Goal: Task Accomplishment & Management: Complete application form

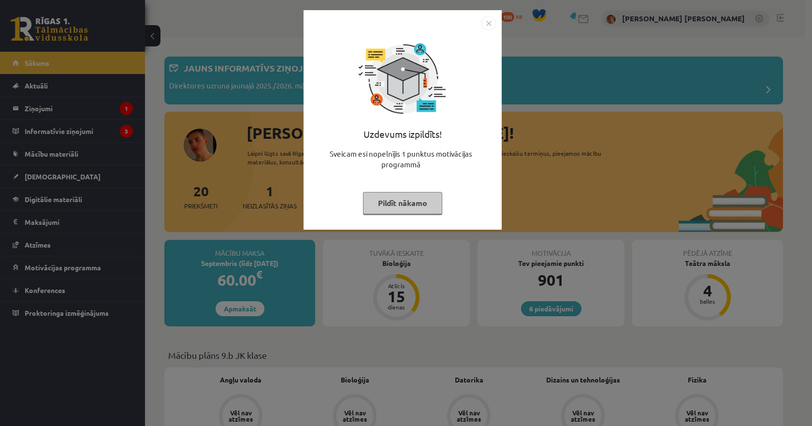
click at [485, 23] on img "Close" at bounding box center [488, 23] width 14 height 14
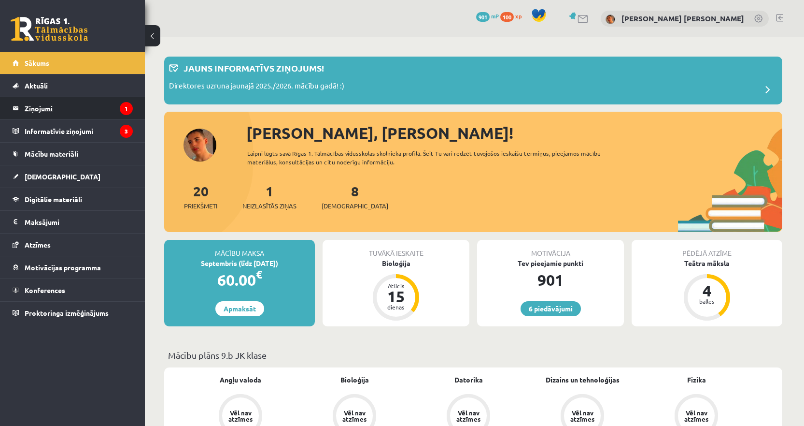
click at [119, 104] on legend "Ziņojumi 1" at bounding box center [79, 108] width 108 height 22
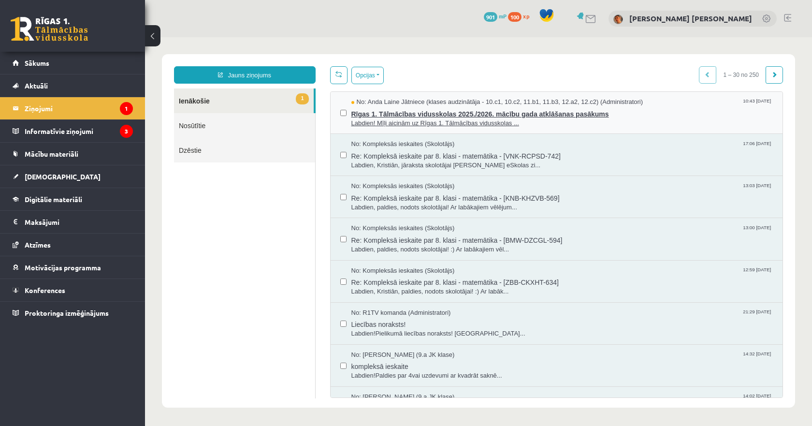
click at [368, 113] on span "Rīgas 1. Tālmācības vidusskolas 2025./2026. mācību gada atklāšanas pasākums" at bounding box center [562, 113] width 422 height 12
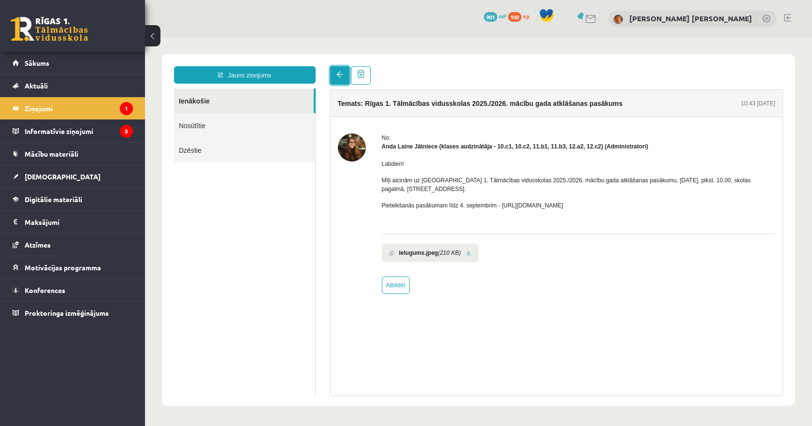
click at [340, 78] on span at bounding box center [339, 74] width 7 height 7
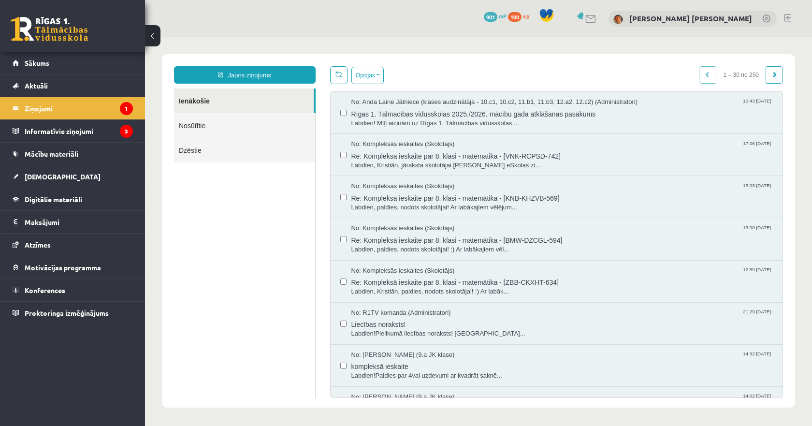
click at [68, 112] on legend "Ziņojumi 1" at bounding box center [79, 108] width 108 height 22
click at [72, 128] on legend "Informatīvie ziņojumi 3" at bounding box center [79, 131] width 108 height 22
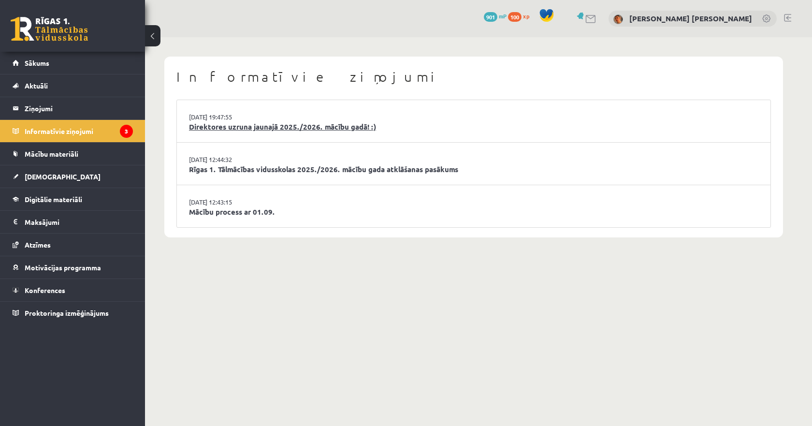
click at [203, 131] on link "Direktores uzruna jaunajā 2025./2026. mācību gadā! :)" at bounding box center [473, 126] width 569 height 11
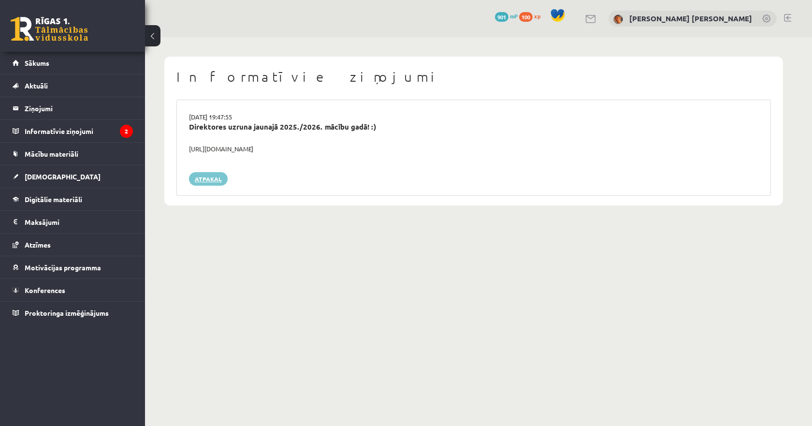
click at [213, 182] on link "Atpakaļ" at bounding box center [208, 179] width 39 height 14
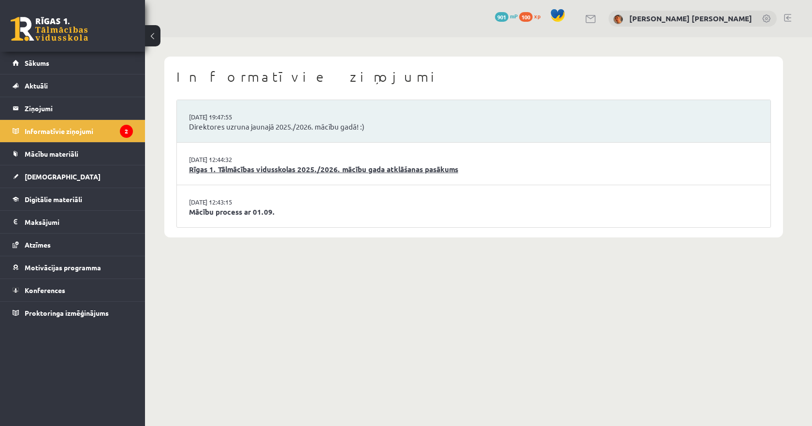
click at [228, 173] on link "Rīgas 1. Tālmācības vidusskolas 2025./2026. mācību gada atklāšanas pasākums" at bounding box center [473, 169] width 569 height 11
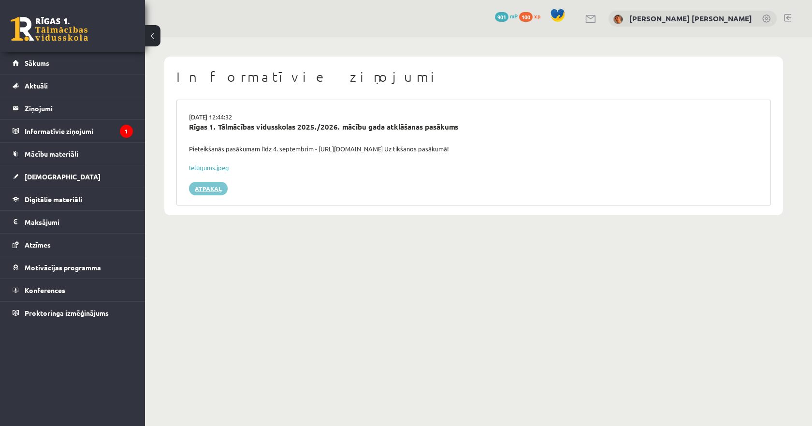
click at [218, 186] on link "Atpakaļ" at bounding box center [208, 189] width 39 height 14
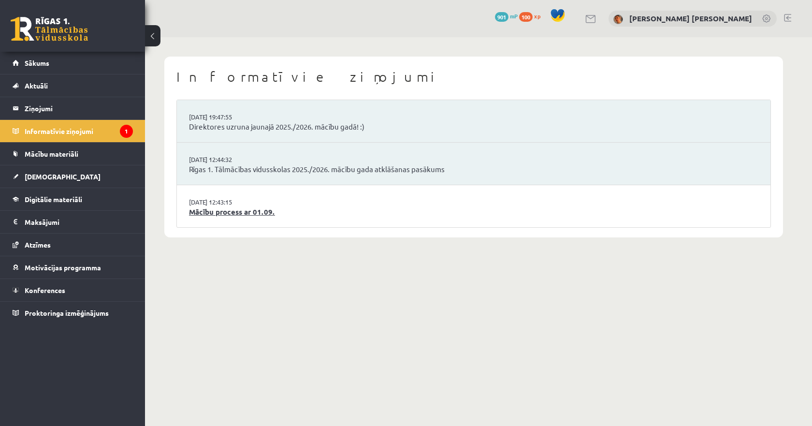
click at [214, 210] on link "Mācību process ar 01.09." at bounding box center [473, 211] width 569 height 11
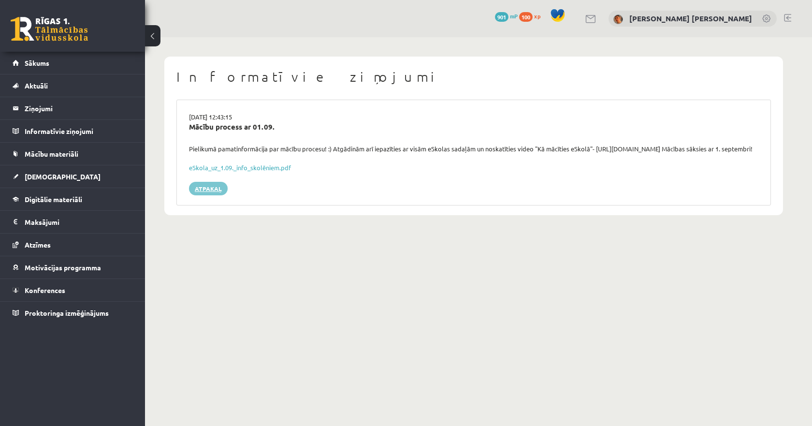
click at [209, 195] on link "Atpakaļ" at bounding box center [208, 189] width 39 height 14
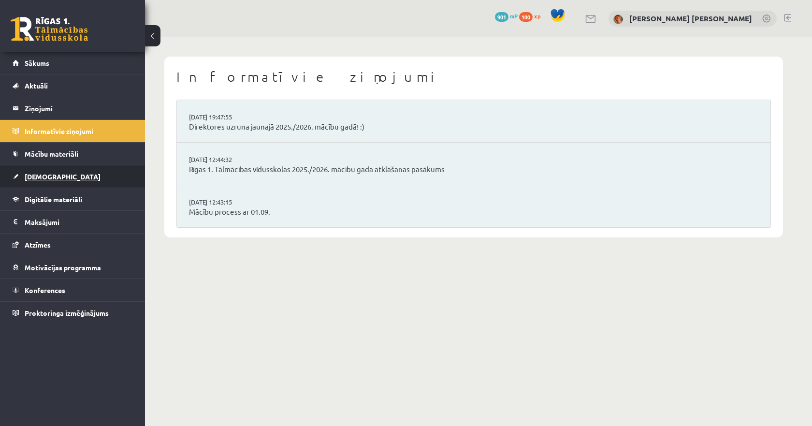
click at [79, 174] on link "[DEMOGRAPHIC_DATA]" at bounding box center [73, 176] width 120 height 22
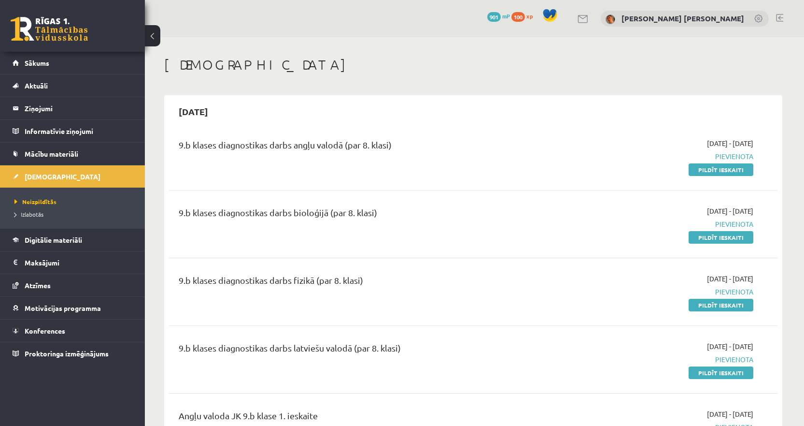
click at [583, 75] on div "[DEMOGRAPHIC_DATA]" at bounding box center [473, 66] width 618 height 19
drag, startPoint x: 607, startPoint y: 314, endPoint x: 637, endPoint y: 281, distance: 45.2
click at [607, 314] on div "9.b klases diagnostikas darbs fizikā (par 8. klasi) 2025-09-01 - 2025-09-15 Pie…" at bounding box center [473, 292] width 609 height 56
click at [721, 166] on link "Pildīt ieskaiti" at bounding box center [721, 169] width 65 height 13
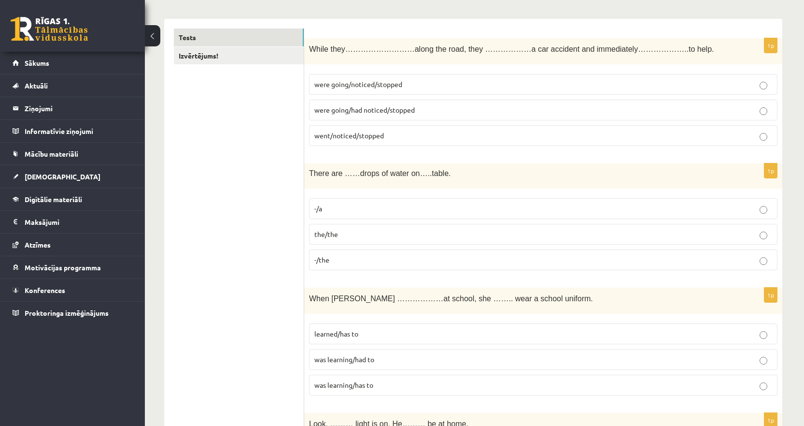
scroll to position [97, 0]
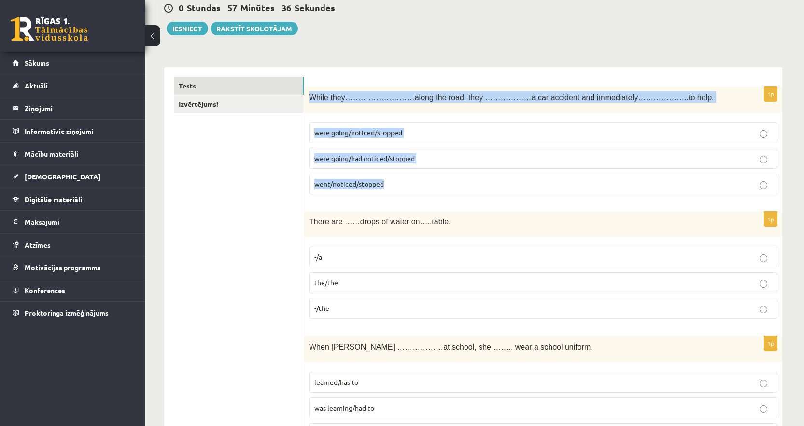
drag, startPoint x: 411, startPoint y: 184, endPoint x: 310, endPoint y: 104, distance: 128.3
click at [310, 104] on div "1p While they………………………along the road, they ………………a car accident and immediately…" at bounding box center [543, 144] width 478 height 116
copy div "While they………………………along the road, they ………………a car accident and immediately…………"
click at [357, 132] on span "were going/noticed/stopped" at bounding box center [358, 132] width 88 height 9
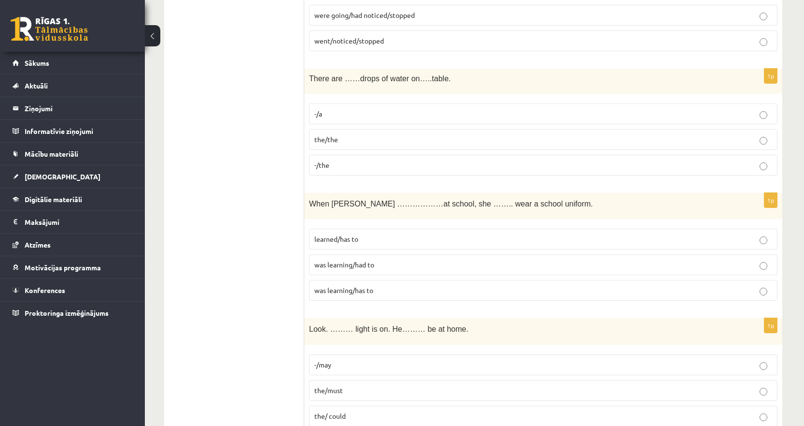
scroll to position [242, 0]
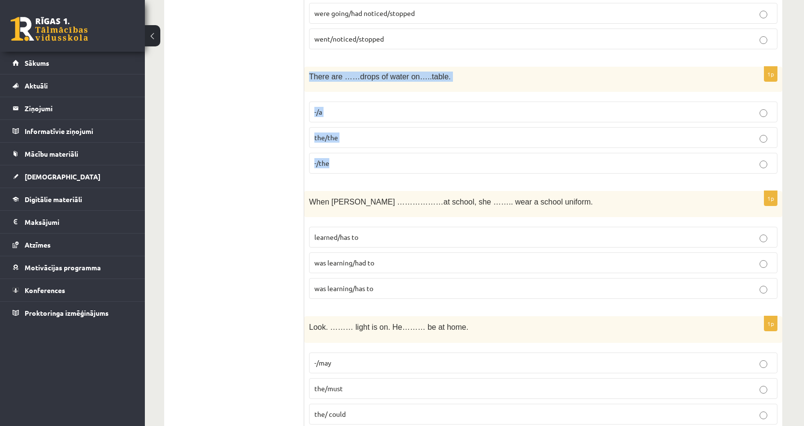
drag, startPoint x: 364, startPoint y: 166, endPoint x: 308, endPoint y: 83, distance: 100.9
click at [308, 83] on div "1p There are ……drops of water on…..table. -/a the/the -/the" at bounding box center [543, 124] width 478 height 114
copy div "There are ……drops of water on…..table. -/a the/the -/the"
click at [324, 166] on span "-/the" at bounding box center [321, 162] width 15 height 9
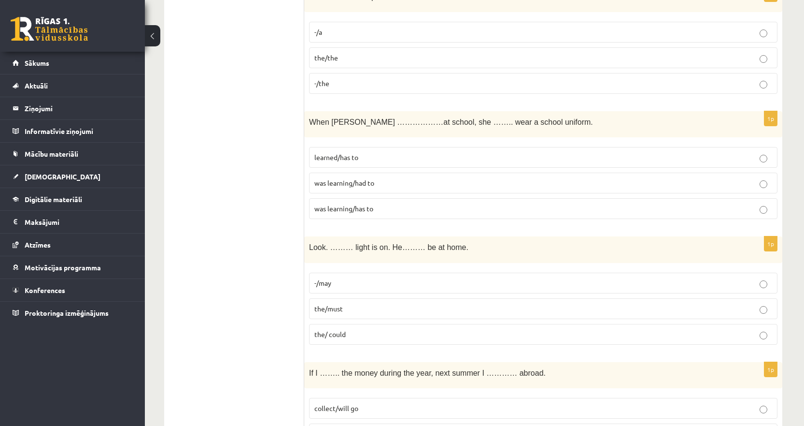
scroll to position [338, 0]
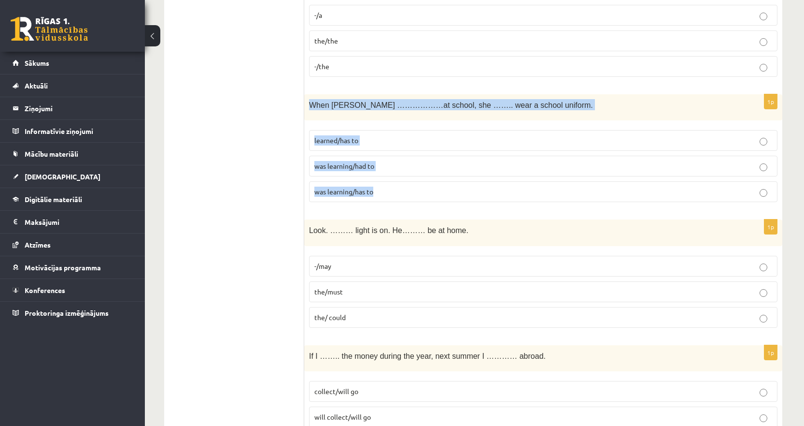
drag, startPoint x: 371, startPoint y: 184, endPoint x: 308, endPoint y: 105, distance: 100.7
click at [308, 105] on div "1p When Helen ………………at school, she …….. wear a school uniform. learned/has to w…" at bounding box center [543, 152] width 478 height 116
copy div "When Helen ………………at school, she …….. wear a school uniform. learned/has to was …"
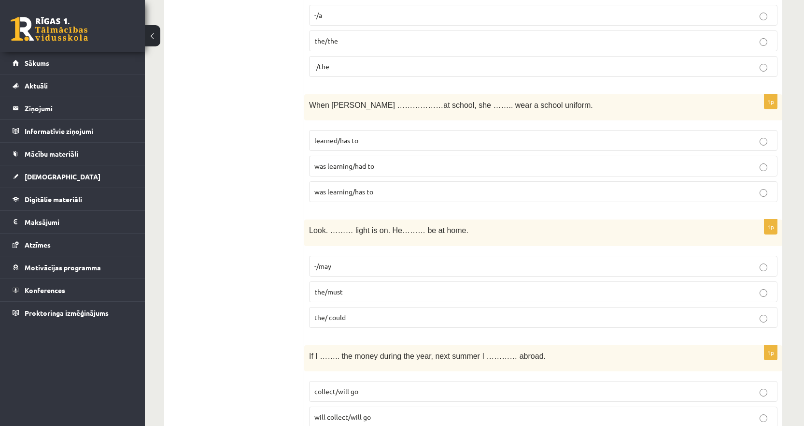
click at [342, 168] on span "was learning/had to" at bounding box center [344, 165] width 60 height 9
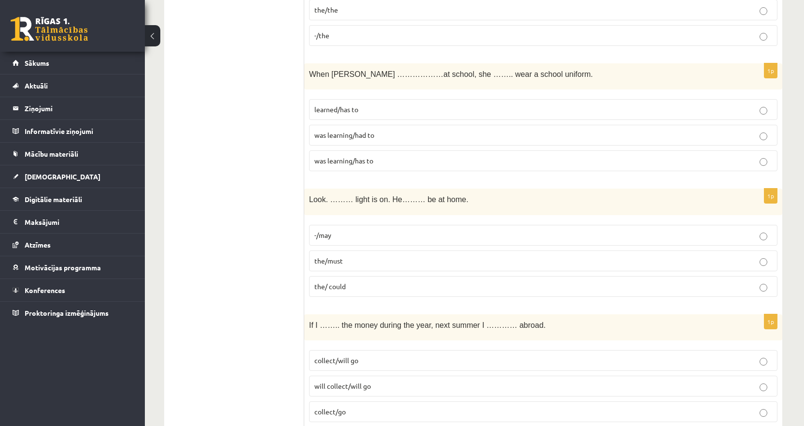
scroll to position [386, 0]
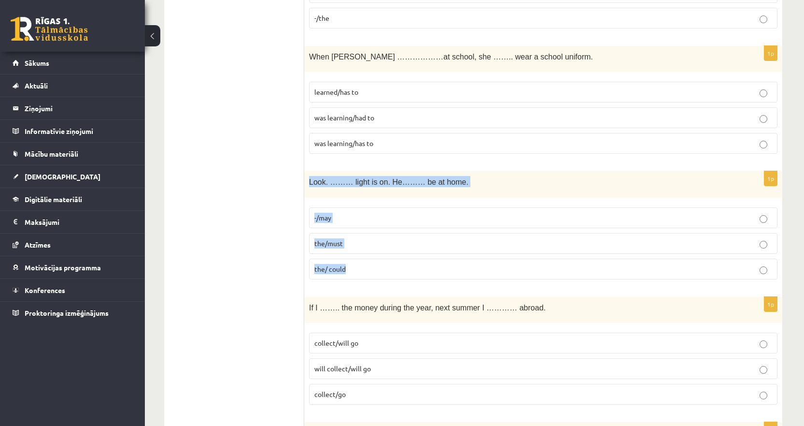
drag, startPoint x: 359, startPoint y: 272, endPoint x: 306, endPoint y: 186, distance: 100.7
click at [306, 186] on div "1p Look. ……… light is on. He……… be at home. -/may the/must the/ could" at bounding box center [543, 229] width 478 height 116
copy div "Look. ……… light is on. He……… be at home. -/may the/must the/ could"
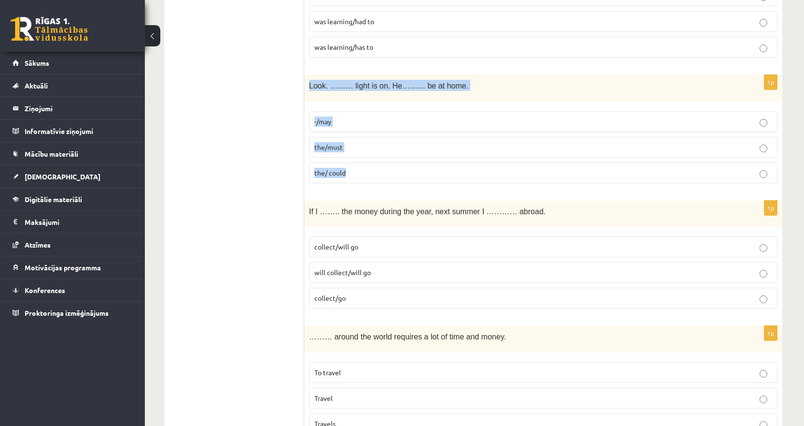
scroll to position [483, 0]
click at [343, 150] on span "the/must" at bounding box center [328, 146] width 29 height 9
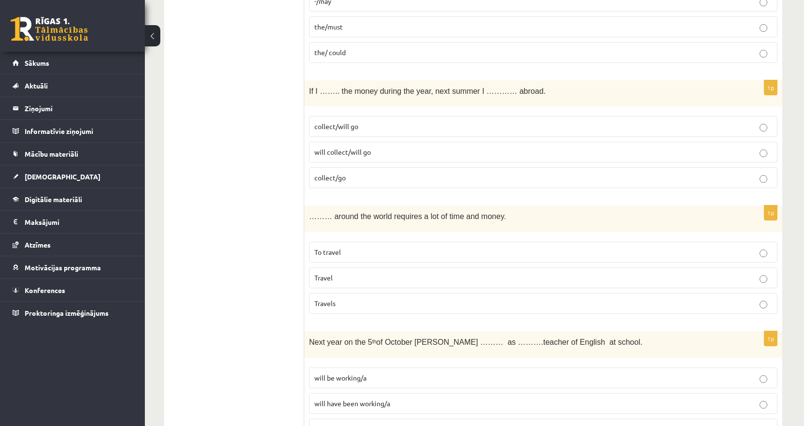
scroll to position [628, 0]
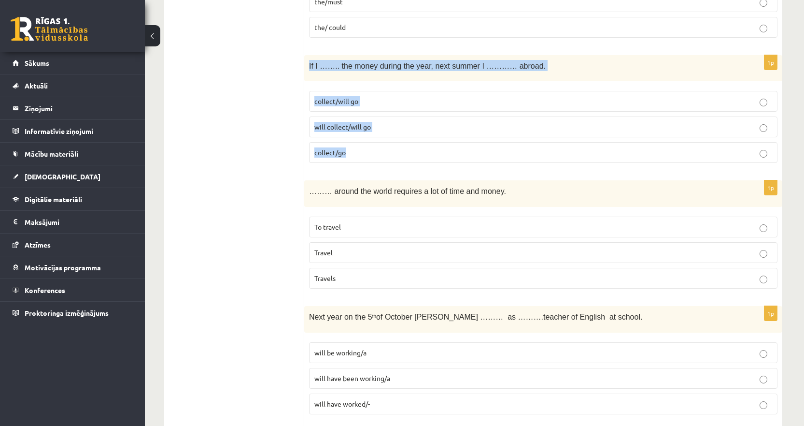
drag, startPoint x: 361, startPoint y: 151, endPoint x: 308, endPoint y: 72, distance: 95.4
click at [308, 72] on div "1p If I …….. the money during the year, next summer I ………… abroad. collect/will…" at bounding box center [543, 113] width 478 height 116
copy div "If I …….. the money during the year, next summer I ………… abroad. collect/will go…"
click at [331, 100] on span "collect/will go" at bounding box center [336, 101] width 44 height 9
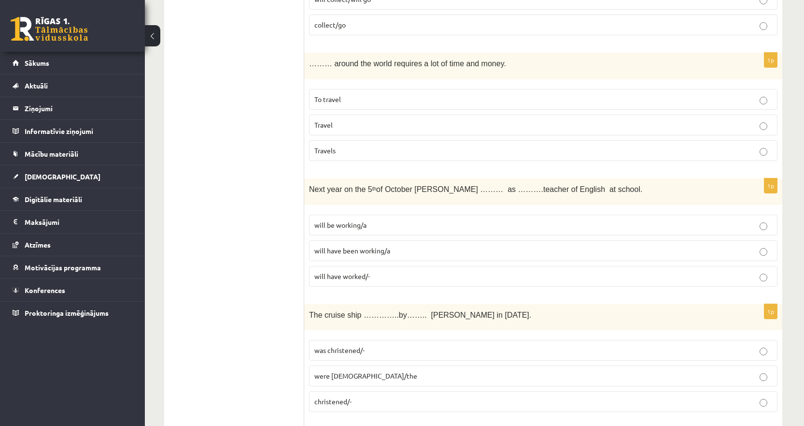
scroll to position [773, 0]
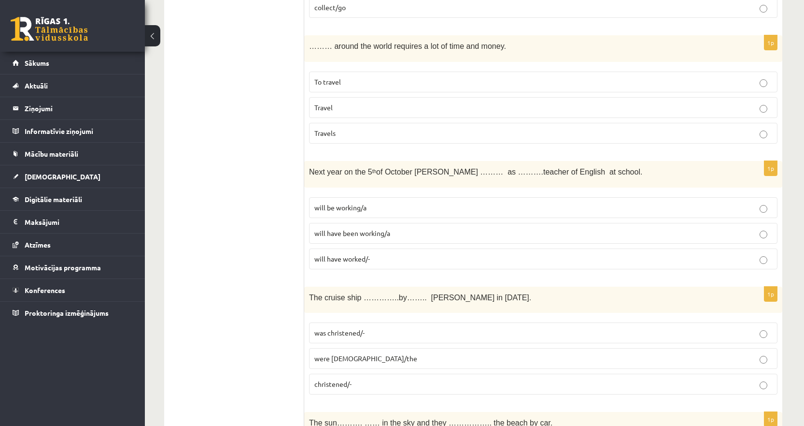
drag, startPoint x: 348, startPoint y: 135, endPoint x: 300, endPoint y: 59, distance: 89.8
copy div "Izvērtējums! 1p While they………………………along the road, they ………………a car accident an…"
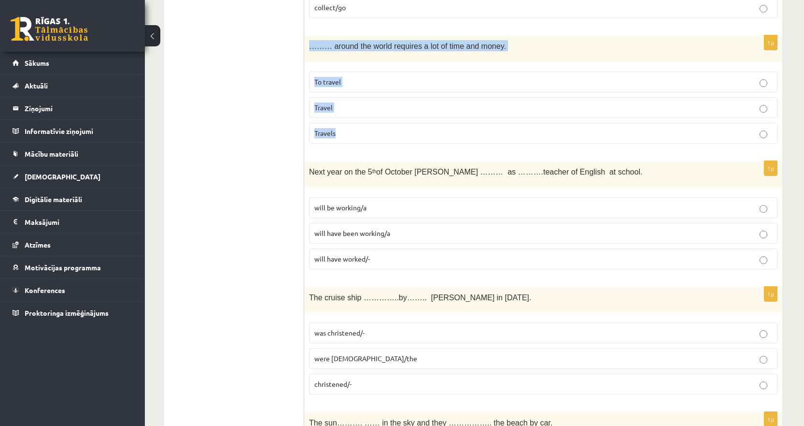
drag, startPoint x: 359, startPoint y: 142, endPoint x: 309, endPoint y: 50, distance: 104.4
click at [309, 50] on div "1p ……… around the world requires a lot of time and money. To travel Travel Trav…" at bounding box center [543, 93] width 478 height 116
copy div "……… around the world requires a lot of time and money. To travel Travel Travels"
click at [327, 86] on span "To travel" at bounding box center [327, 81] width 27 height 9
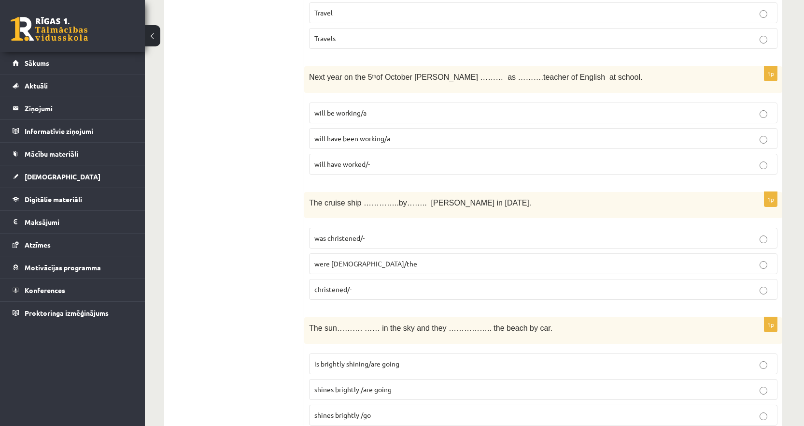
scroll to position [870, 0]
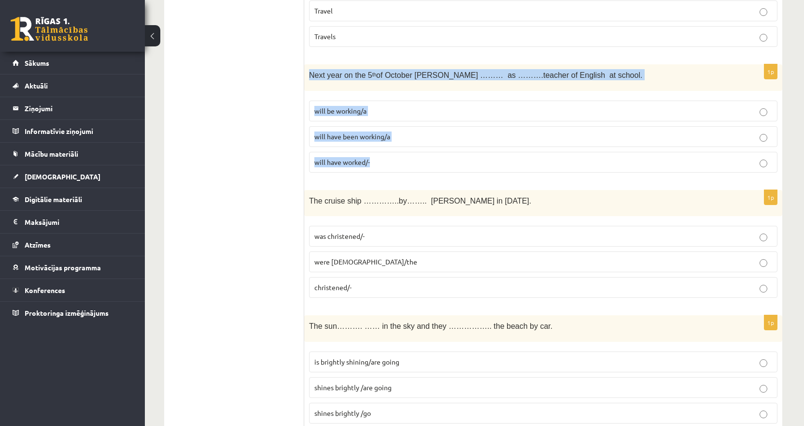
drag, startPoint x: 381, startPoint y: 162, endPoint x: 308, endPoint y: 80, distance: 109.2
click at [308, 80] on div "1p Next year on the 5 th of October Ann ……… as ……….teacher of English at school…" at bounding box center [543, 122] width 478 height 116
copy div "Next year on the 5 th of October Ann ……… as ……….teacher of English at school. w…"
click at [331, 135] on span "will have been working/a" at bounding box center [352, 136] width 76 height 9
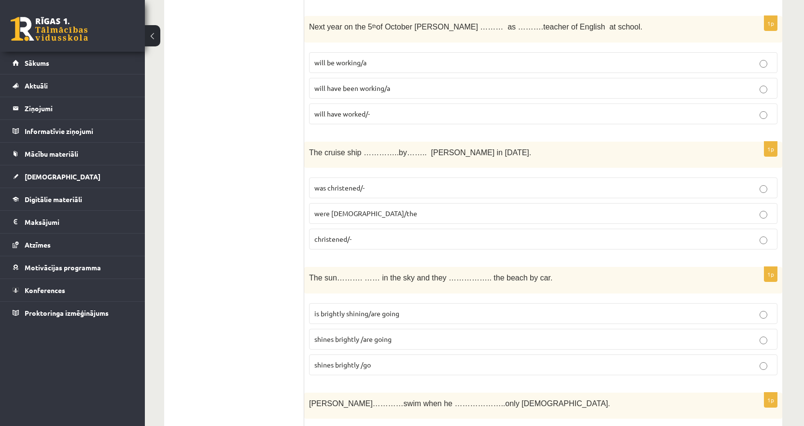
scroll to position [966, 0]
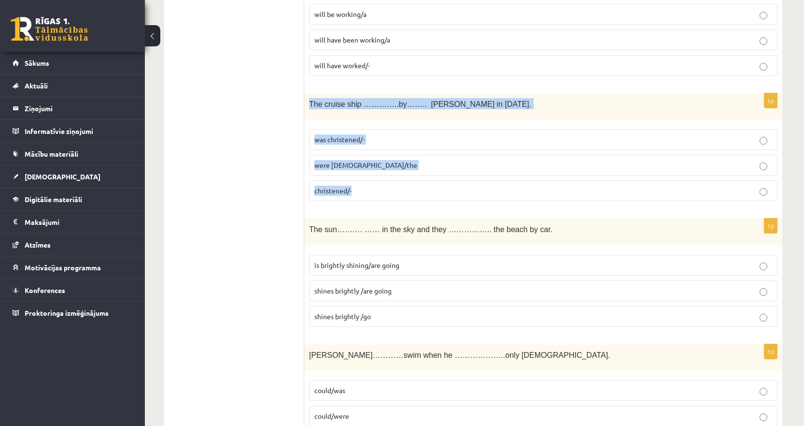
drag, startPoint x: 370, startPoint y: 191, endPoint x: 309, endPoint y: 112, distance: 100.3
click at [309, 112] on div "1p The cruise ship …………..by…….. Queen Elizabeth in 1987. was christened/- were …" at bounding box center [543, 151] width 478 height 116
copy div "The cruise ship …………..by…….. Queen Elizabeth in 1987. was christened/- were chr…"
click at [344, 144] on p "was christened/-" at bounding box center [543, 139] width 458 height 10
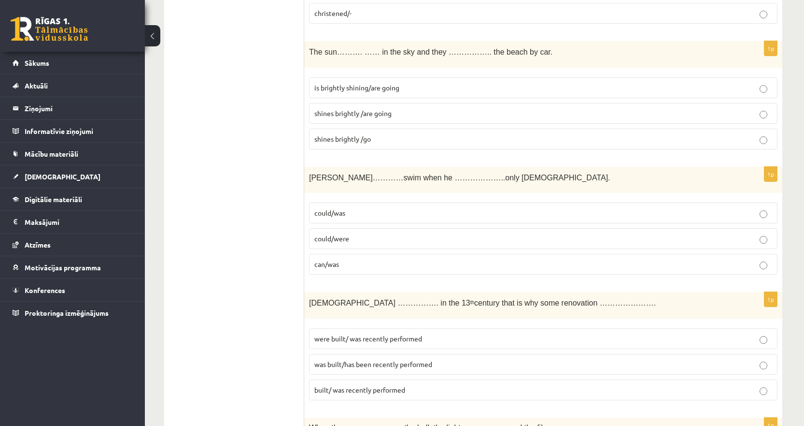
scroll to position [1159, 0]
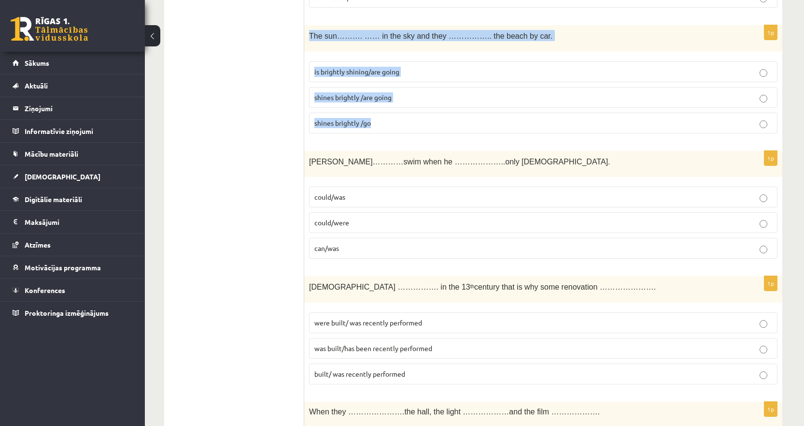
drag, startPoint x: 387, startPoint y: 129, endPoint x: 308, endPoint y: 43, distance: 116.9
click at [308, 43] on div "1p The sun………. …… in the sky and they …………….. the beach by car. is brightly shi…" at bounding box center [543, 83] width 478 height 116
copy div "The sun………. …… in the sky and they …………….. the beach by car. is brightly shinin…"
click at [325, 123] on span "shines brightly /go" at bounding box center [342, 122] width 57 height 9
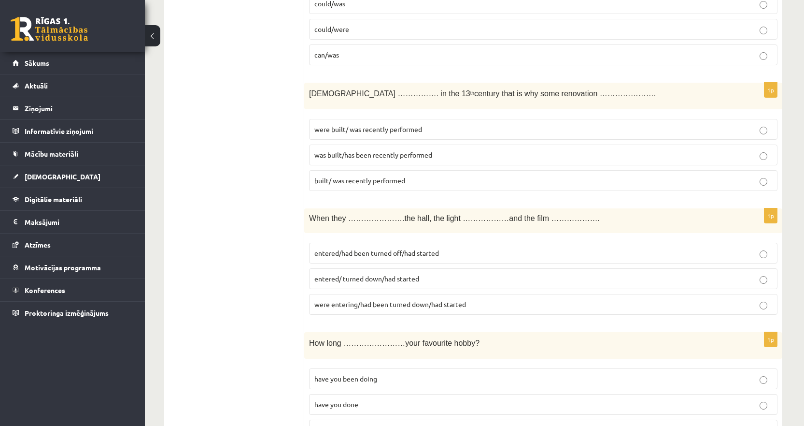
scroll to position [1304, 0]
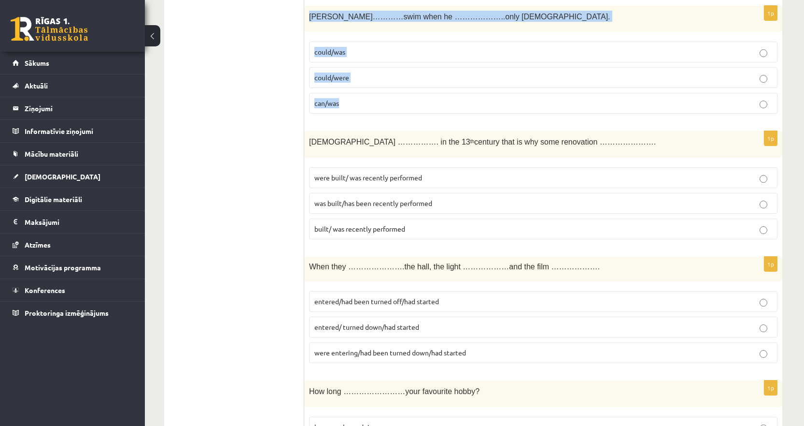
drag, startPoint x: 345, startPoint y: 109, endPoint x: 305, endPoint y: 27, distance: 91.6
click at [305, 27] on div "1p Tom…………swim when he ………………..only 4 years old. could/was could/were can/was" at bounding box center [543, 64] width 478 height 116
click at [329, 56] on span "could/was" at bounding box center [329, 51] width 31 height 9
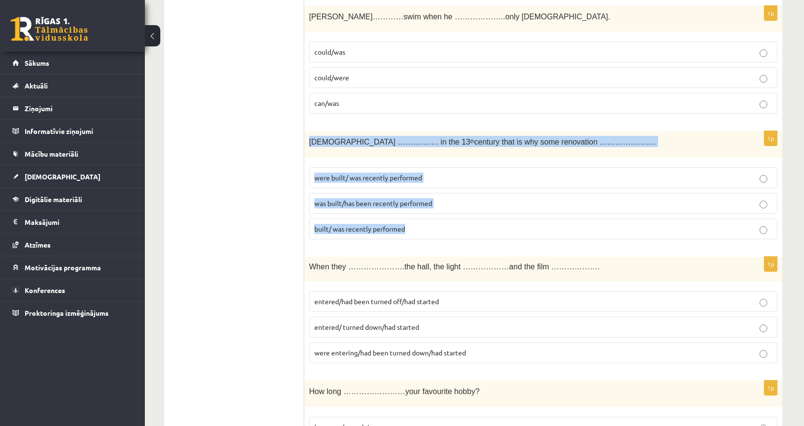
drag, startPoint x: 420, startPoint y: 227, endPoint x: 310, endPoint y: 147, distance: 136.4
click at [310, 147] on div "1p The church ……………. in the 13 th century that is why some renovation …………………. …" at bounding box center [543, 189] width 478 height 116
click at [347, 176] on span "were built/ was recently performed" at bounding box center [368, 177] width 108 height 9
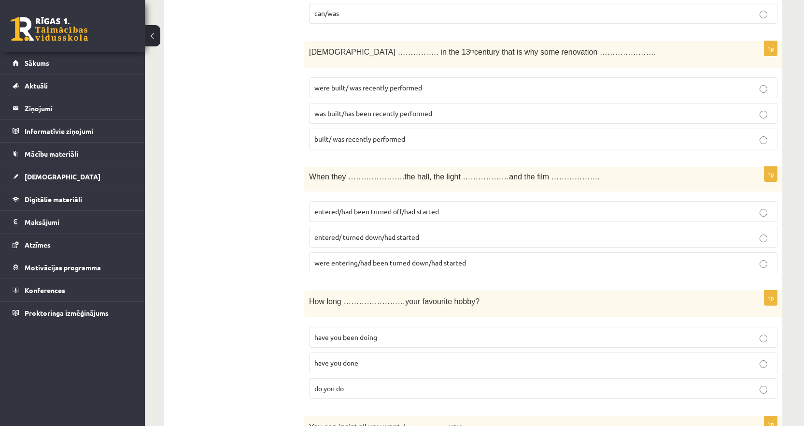
scroll to position [1401, 0]
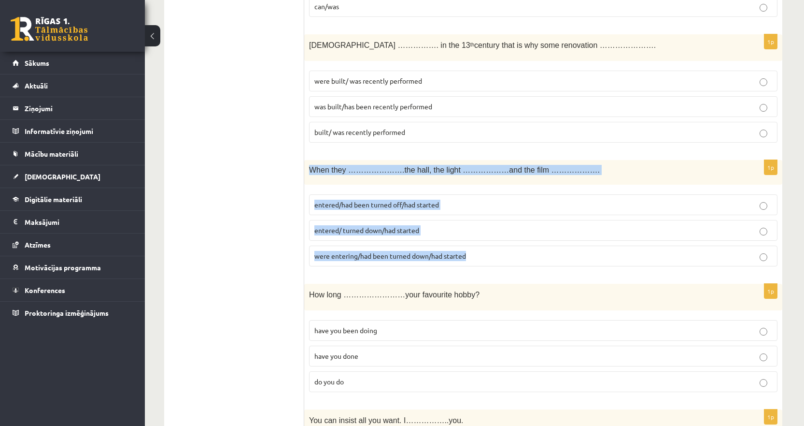
drag, startPoint x: 483, startPoint y: 257, endPoint x: 309, endPoint y: 175, distance: 191.9
click at [309, 175] on div "1p When they ………………….the hall, the light ………………and the film ………………. entered/had…" at bounding box center [543, 217] width 478 height 114
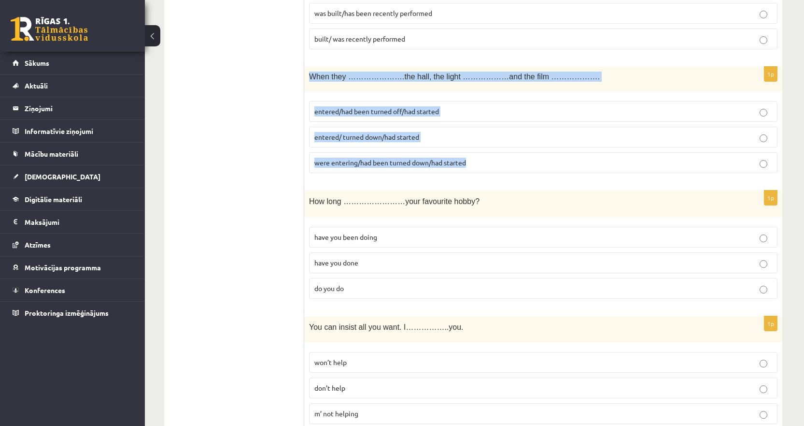
scroll to position [1498, 0]
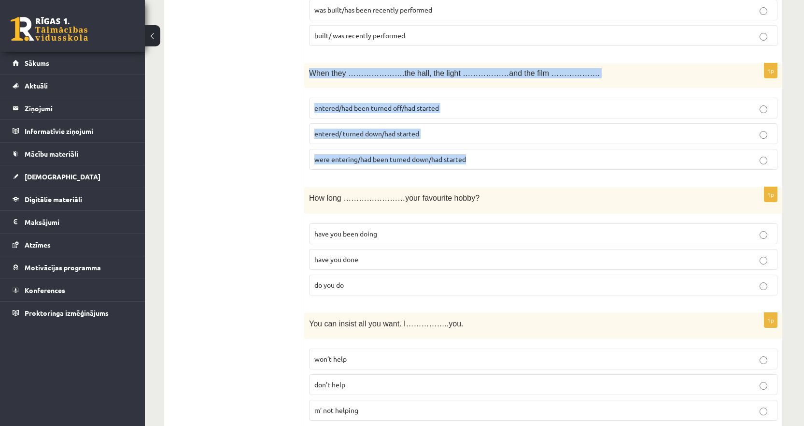
click at [427, 107] on span "entered/had been turned off/had started" at bounding box center [376, 107] width 125 height 9
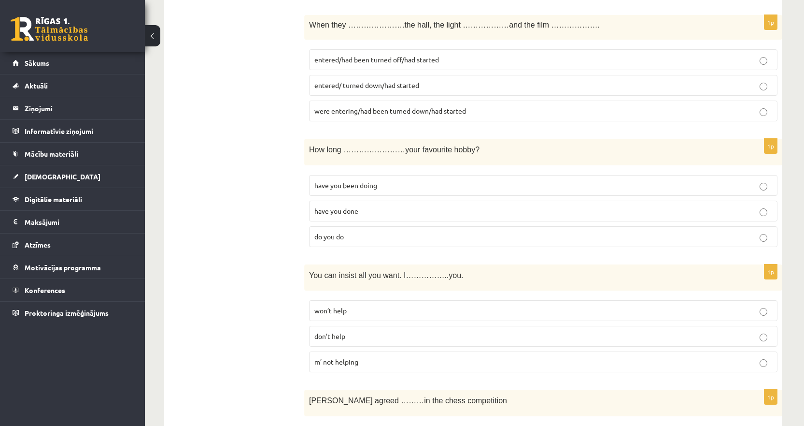
scroll to position [1594, 0]
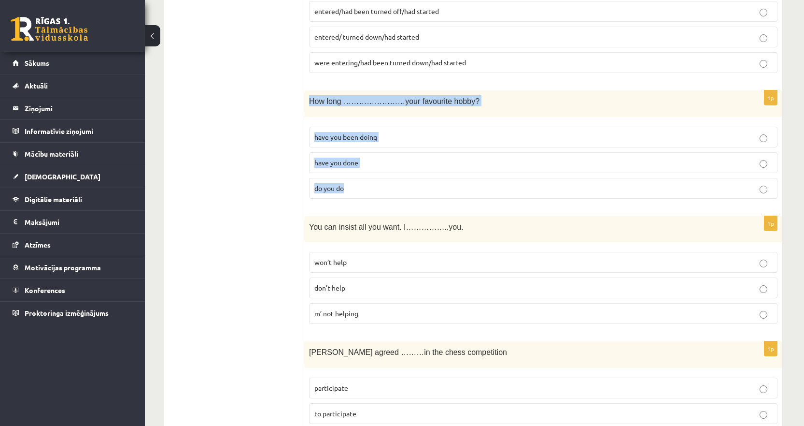
drag, startPoint x: 364, startPoint y: 185, endPoint x: 306, endPoint y: 106, distance: 97.7
click at [306, 106] on div "1p How long ……………………your favourite hobby? have you been doing have you done do …" at bounding box center [543, 148] width 478 height 116
click at [360, 139] on span "have you been doing" at bounding box center [345, 136] width 63 height 9
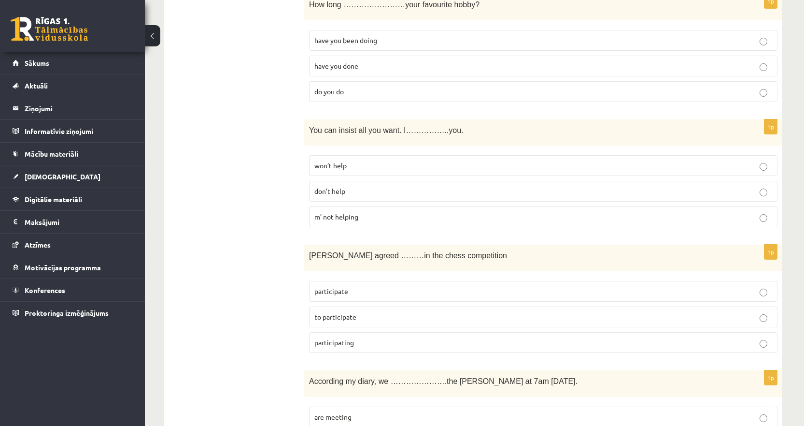
scroll to position [1739, 0]
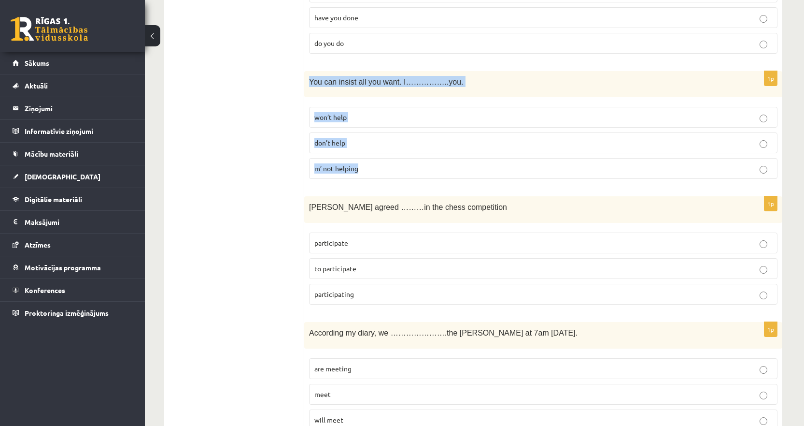
drag, startPoint x: 375, startPoint y: 172, endPoint x: 308, endPoint y: 91, distance: 106.0
click at [308, 91] on div "1p You can insist all you want. I……………..you. won’t help don’t help m’ not helpi…" at bounding box center [543, 129] width 478 height 116
click at [343, 118] on span "won’t help" at bounding box center [330, 117] width 32 height 9
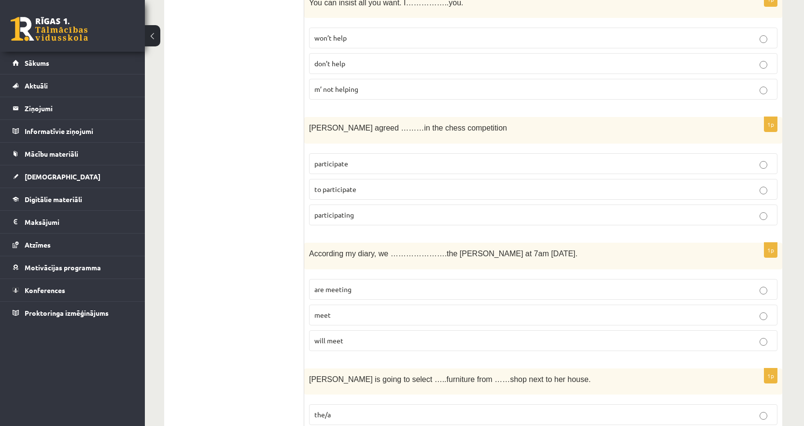
scroll to position [1836, 0]
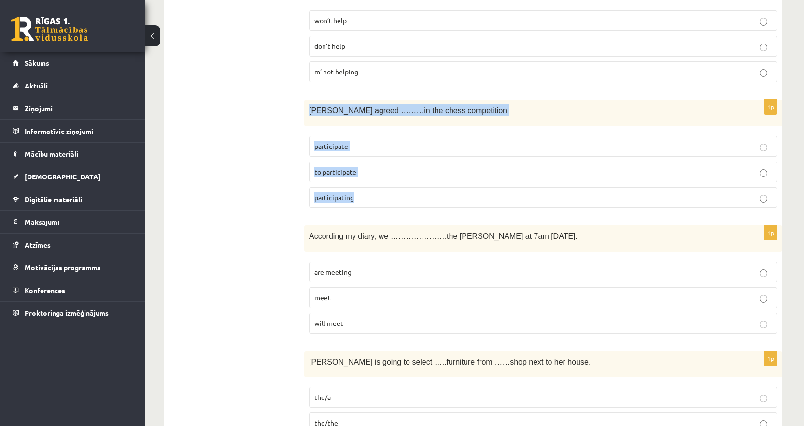
drag, startPoint x: 380, startPoint y: 198, endPoint x: 309, endPoint y: 114, distance: 109.7
click at [309, 114] on div "1p Sally agreed ………in the chess competition participate to participate particip…" at bounding box center [543, 158] width 478 height 116
click at [338, 174] on span "to participate" at bounding box center [335, 171] width 42 height 9
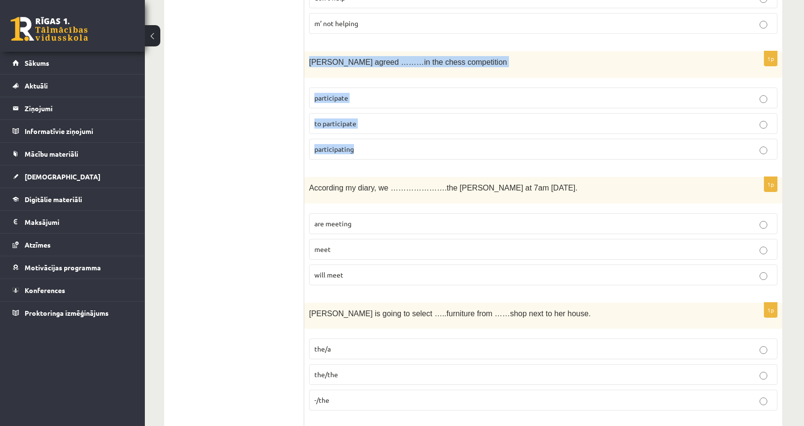
scroll to position [1932, 0]
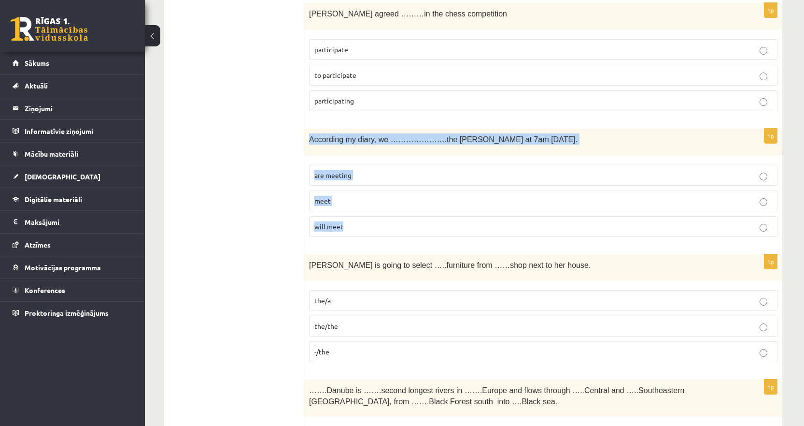
drag, startPoint x: 366, startPoint y: 233, endPoint x: 310, endPoint y: 145, distance: 104.0
click at [310, 145] on div "1p According my diary, we ………………….the byers at 7am tomorrow. are meeting meet w…" at bounding box center [543, 187] width 478 height 116
click at [343, 179] on span "are meeting" at bounding box center [332, 175] width 37 height 9
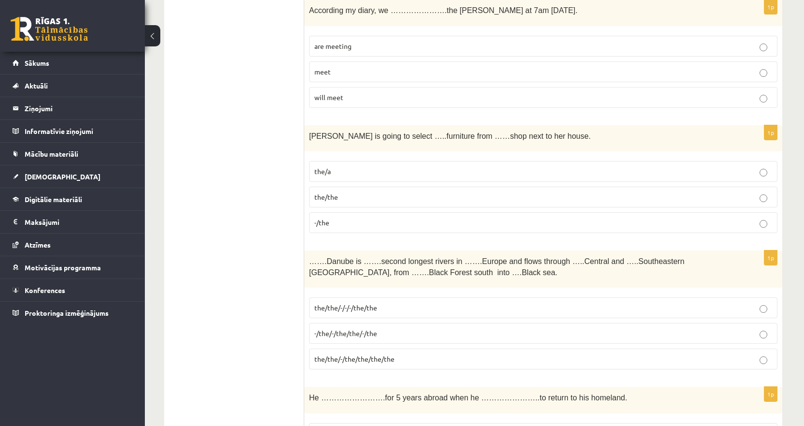
scroll to position [2126, 0]
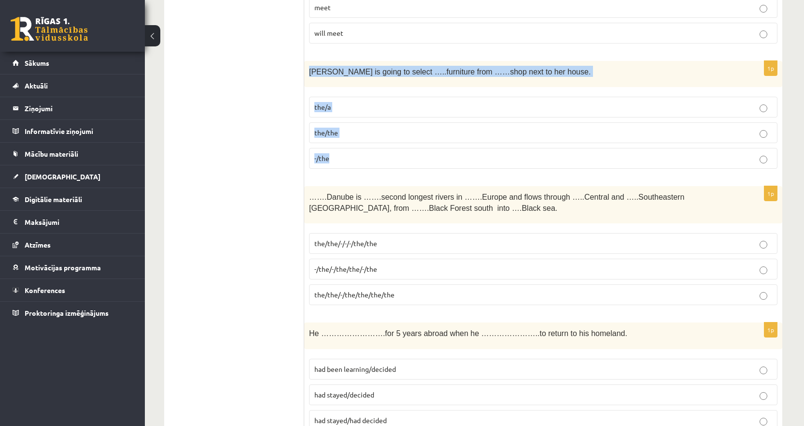
drag, startPoint x: 345, startPoint y: 161, endPoint x: 309, endPoint y: 77, distance: 91.1
click at [309, 77] on div "1p Gretta is going to select …..furniture from ……shop next to her house. the/a …" at bounding box center [543, 119] width 478 height 116
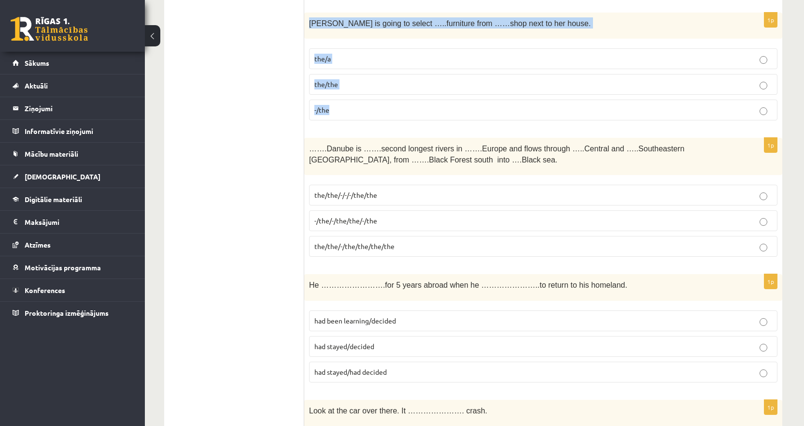
click at [331, 107] on p "-/the" at bounding box center [543, 110] width 458 height 10
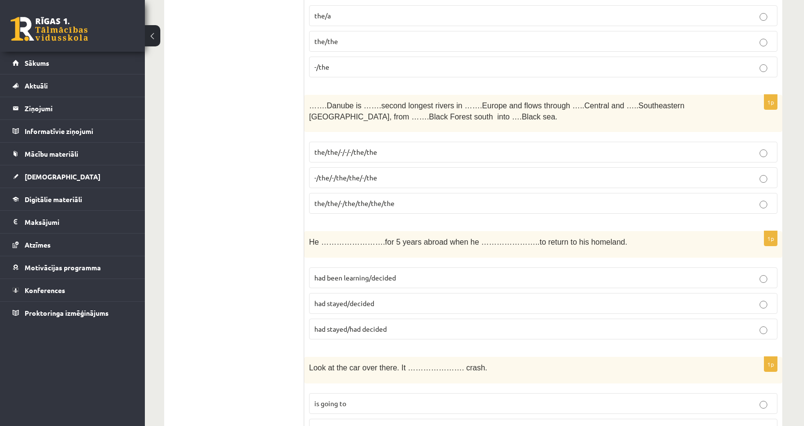
scroll to position [2271, 0]
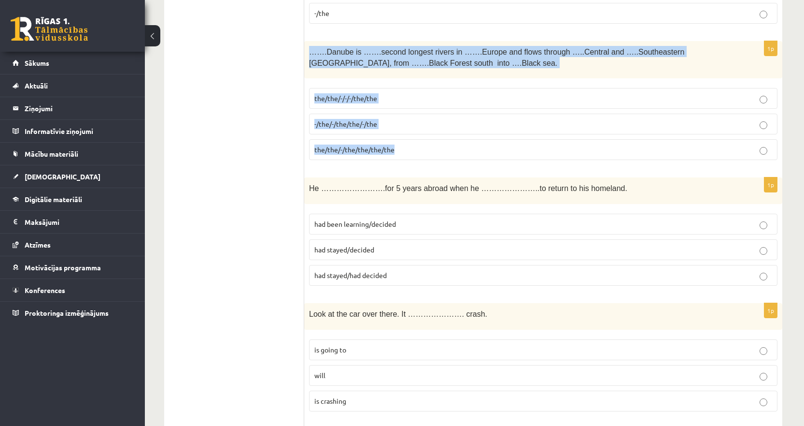
drag, startPoint x: 413, startPoint y: 150, endPoint x: 306, endPoint y: 54, distance: 144.0
click at [306, 54] on div "1p …….Danube is …….second longest rivers in …….Europe and flows through …..Cent…" at bounding box center [543, 104] width 478 height 127
click at [365, 151] on span "the/the/-/the/the/the/the" at bounding box center [354, 149] width 80 height 9
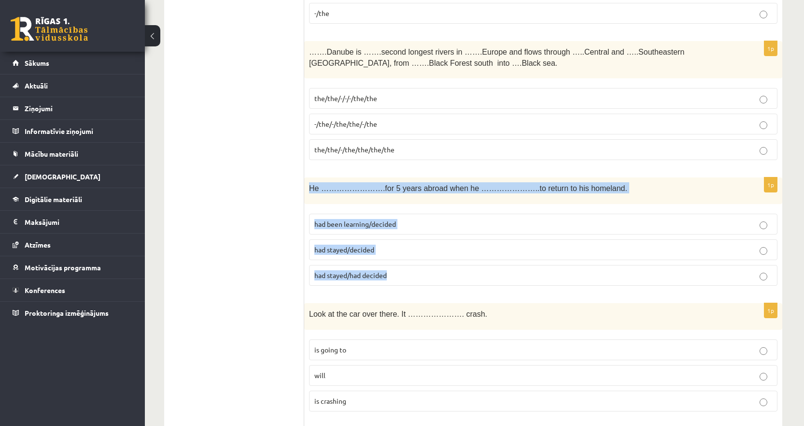
drag, startPoint x: 400, startPoint y: 275, endPoint x: 307, endPoint y: 183, distance: 131.2
click at [307, 183] on div "1p He …………………….for 5 years abroad when he …………………..to return to his homeland. h…" at bounding box center [543, 235] width 478 height 116
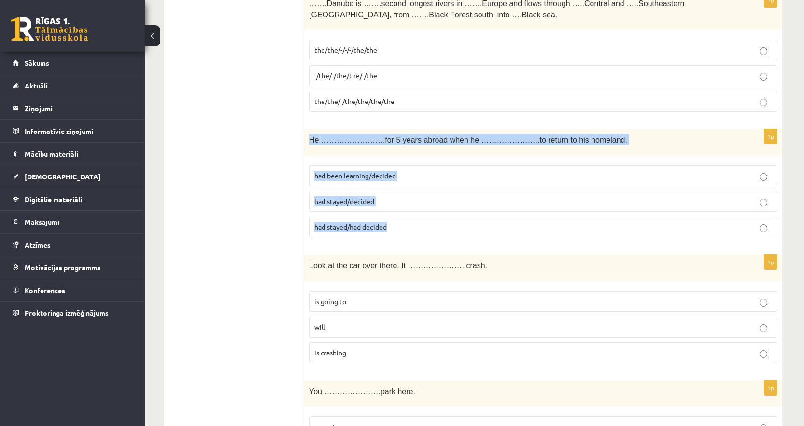
click at [358, 200] on span "had stayed/decided" at bounding box center [344, 201] width 60 height 9
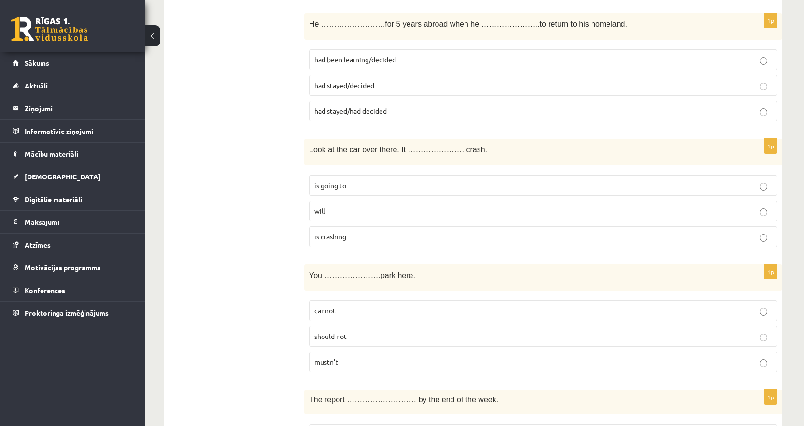
scroll to position [2464, 0]
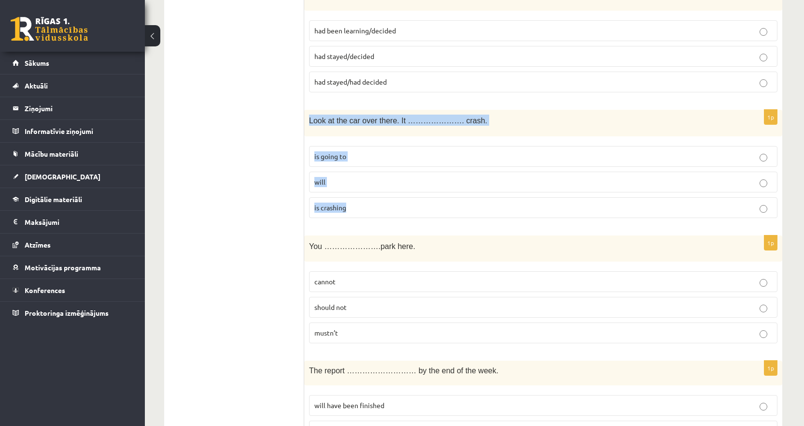
drag, startPoint x: 369, startPoint y: 209, endPoint x: 308, endPoint y: 127, distance: 102.1
click at [308, 127] on div "1p Look at the car over there. It …………………. crash. is going to will is crashing" at bounding box center [543, 168] width 478 height 116
click at [348, 151] on label "is going to" at bounding box center [543, 156] width 469 height 21
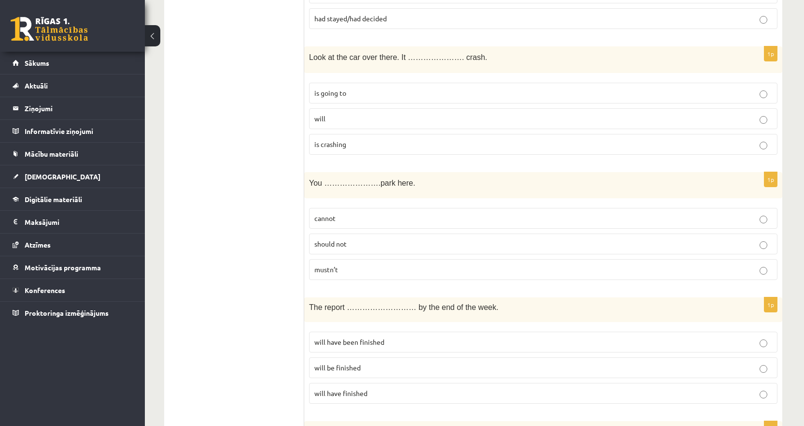
scroll to position [2560, 0]
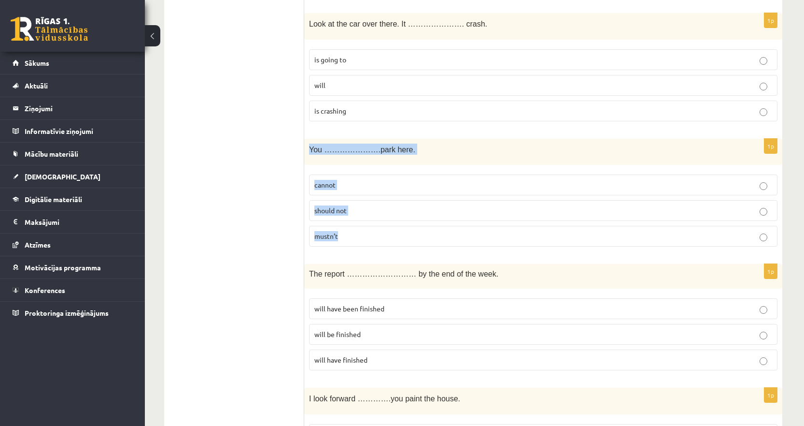
drag, startPoint x: 354, startPoint y: 235, endPoint x: 310, endPoint y: 157, distance: 90.4
click at [310, 157] on div "1p You ………………….park here. cannot should not mustn’t" at bounding box center [543, 197] width 478 height 116
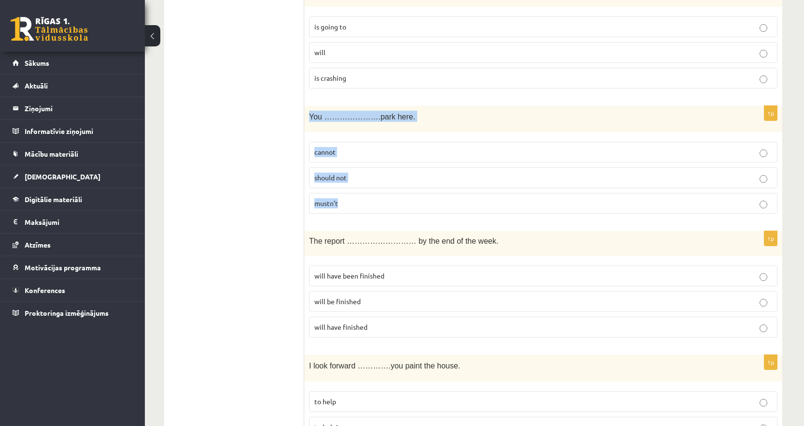
scroll to position [2609, 0]
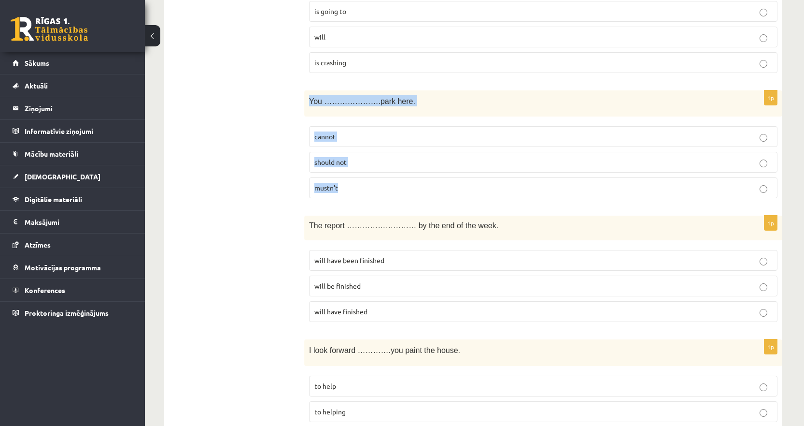
click at [343, 189] on p "mustn’t" at bounding box center [543, 188] width 458 height 10
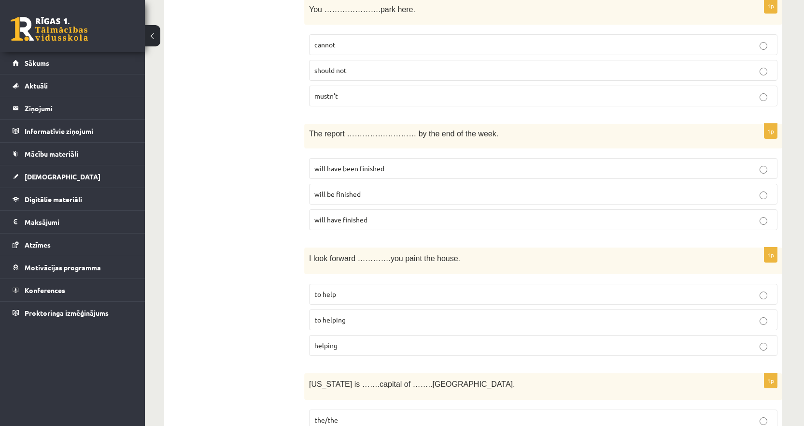
scroll to position [2705, 0]
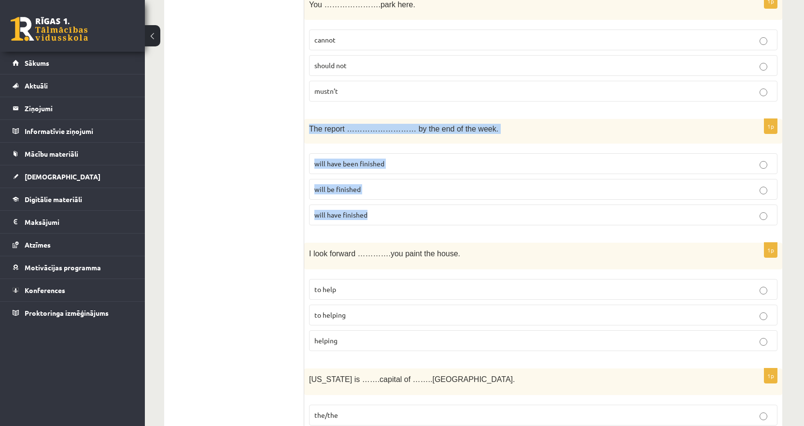
drag, startPoint x: 373, startPoint y: 213, endPoint x: 309, endPoint y: 136, distance: 100.1
click at [309, 136] on div "1p The report ……………………… by the end of the week. will have been finished will be…" at bounding box center [543, 176] width 478 height 114
click at [346, 190] on span "will be finished" at bounding box center [337, 189] width 46 height 9
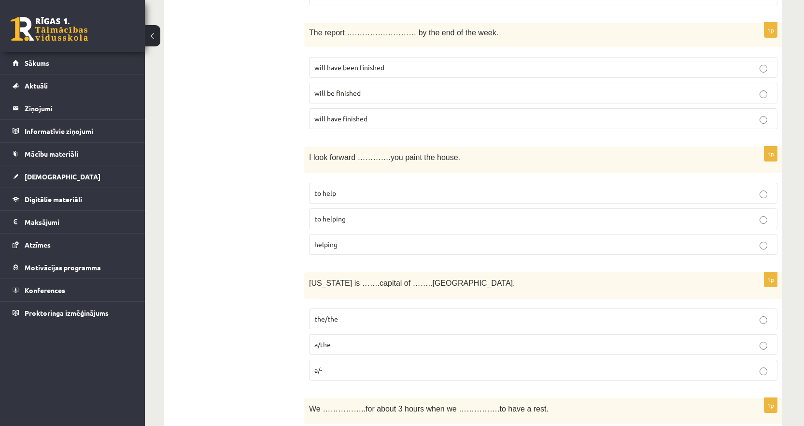
scroll to position [2802, 0]
drag, startPoint x: 356, startPoint y: 248, endPoint x: 305, endPoint y: 159, distance: 102.8
click at [305, 159] on div "1p I look forward ………….you paint the house. to help to helping helping" at bounding box center [543, 204] width 478 height 116
click at [328, 219] on span "to helping" at bounding box center [329, 218] width 31 height 9
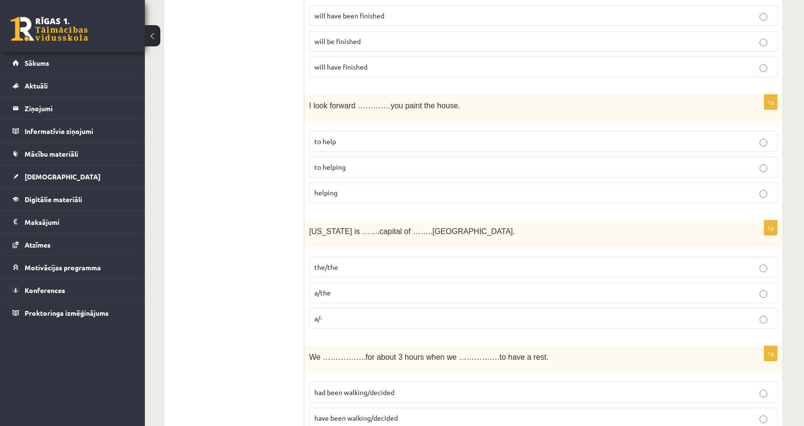
scroll to position [2899, 0]
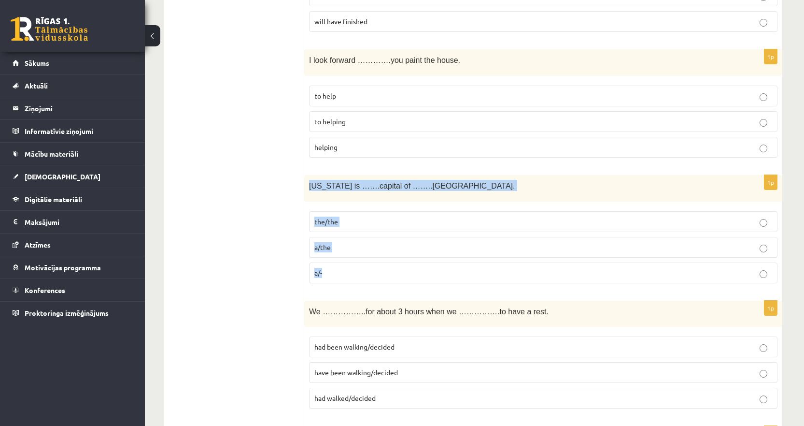
drag, startPoint x: 339, startPoint y: 276, endPoint x: 311, endPoint y: 192, distance: 88.5
click at [311, 192] on div "1p Washington is …….capital of ……..USA. the/the a/the a/-" at bounding box center [543, 233] width 478 height 116
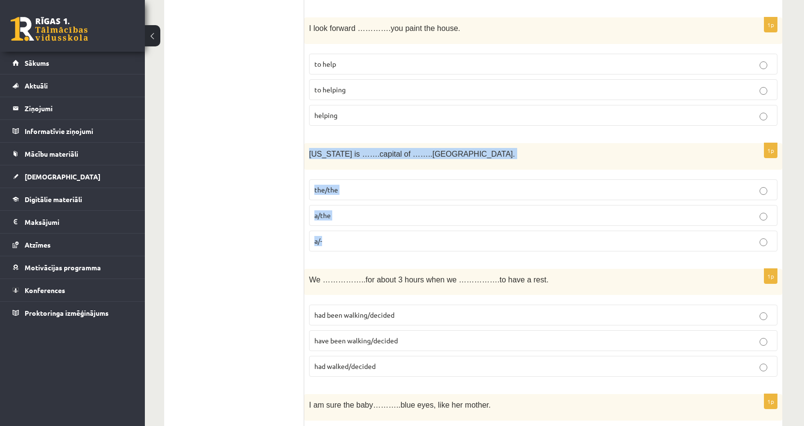
scroll to position [2947, 0]
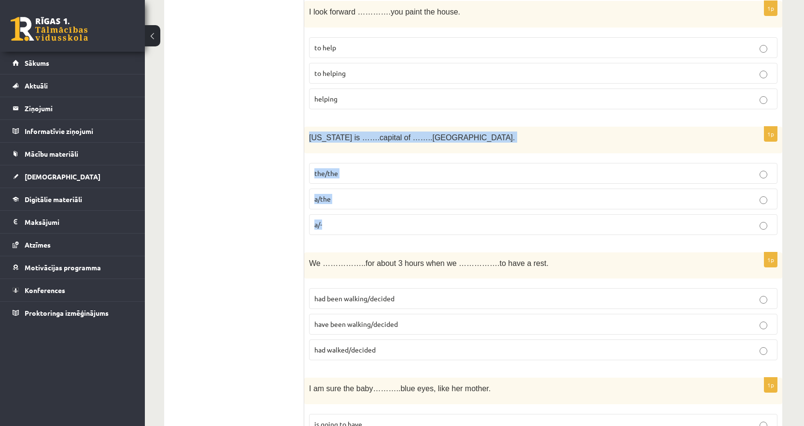
click at [348, 171] on p "the/the" at bounding box center [543, 173] width 458 height 10
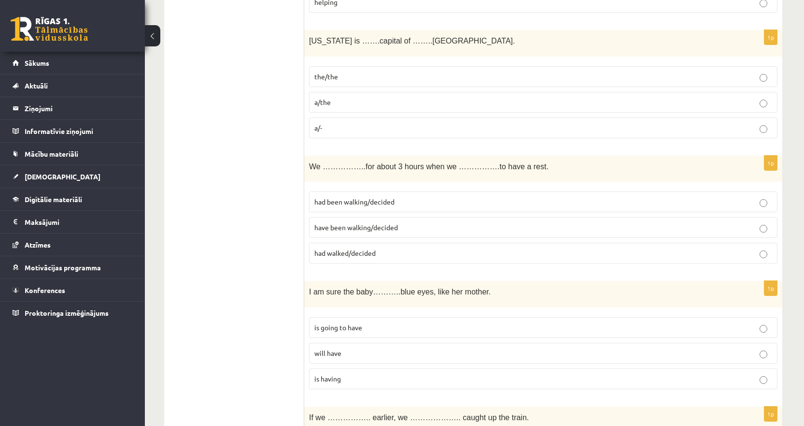
scroll to position [3092, 0]
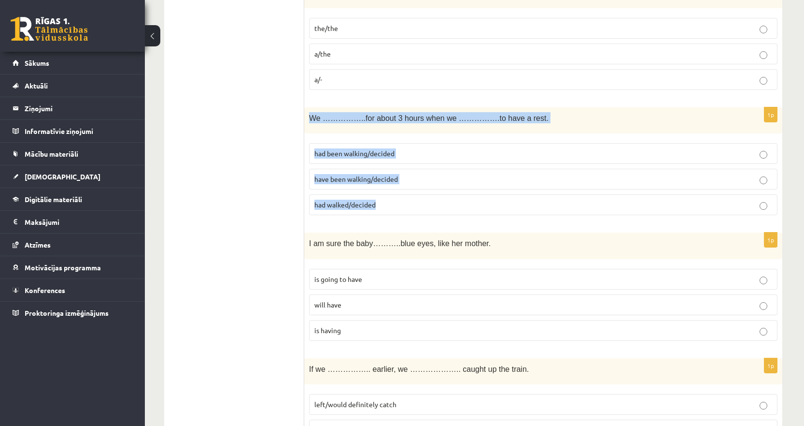
drag, startPoint x: 389, startPoint y: 208, endPoint x: 306, endPoint y: 121, distance: 119.9
click at [306, 121] on div "1p We ……………..for about 3 hours when we …………….to have a rest. had been walking/d…" at bounding box center [543, 165] width 478 height 116
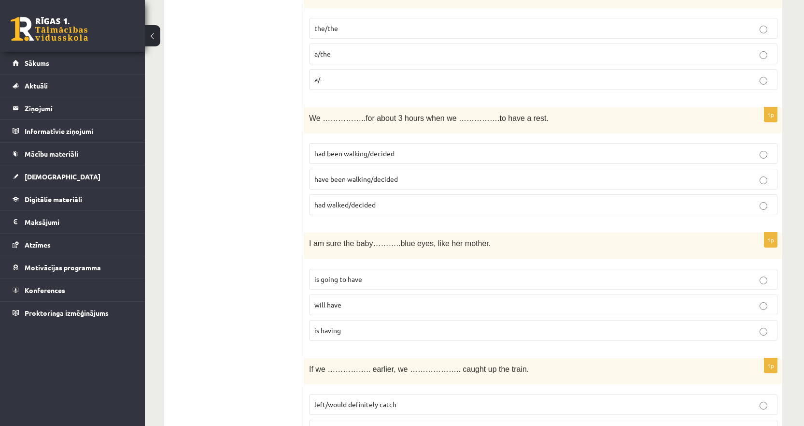
click at [372, 157] on span "had been walking/decided" at bounding box center [354, 153] width 80 height 9
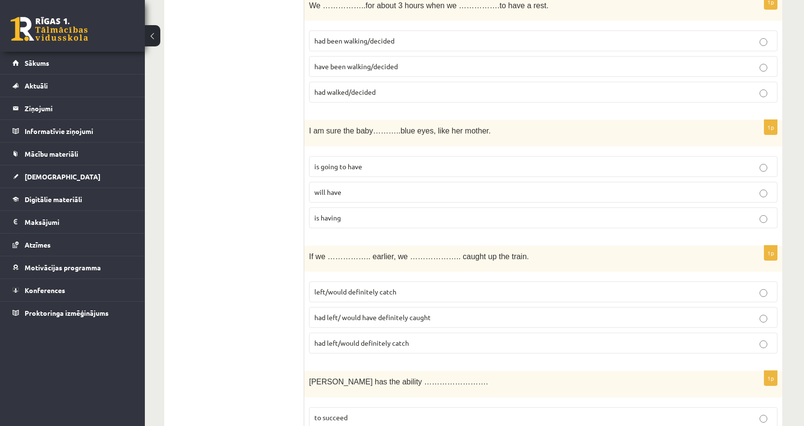
scroll to position [3237, 0]
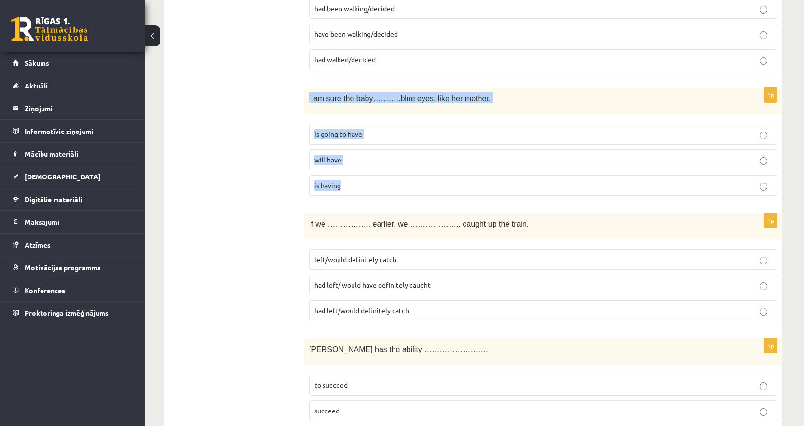
drag, startPoint x: 353, startPoint y: 189, endPoint x: 307, endPoint y: 106, distance: 94.9
click at [307, 106] on div "1p I am sure the baby………..blue eyes, like her mother. is going to have will hav…" at bounding box center [543, 145] width 478 height 116
click at [339, 163] on span "will have" at bounding box center [327, 159] width 27 height 9
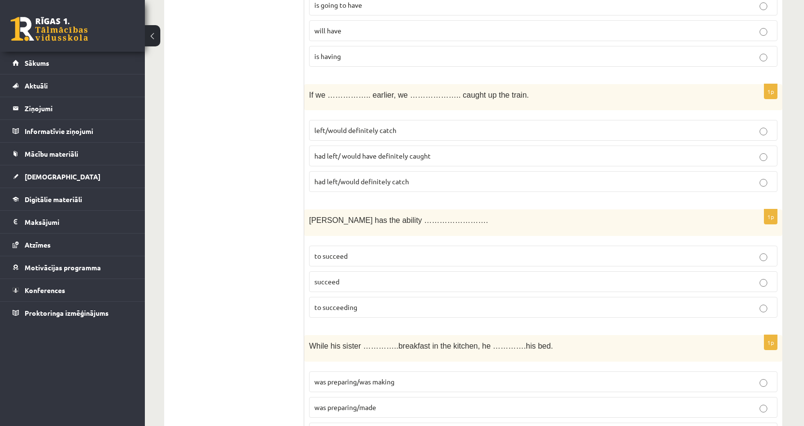
scroll to position [3382, 0]
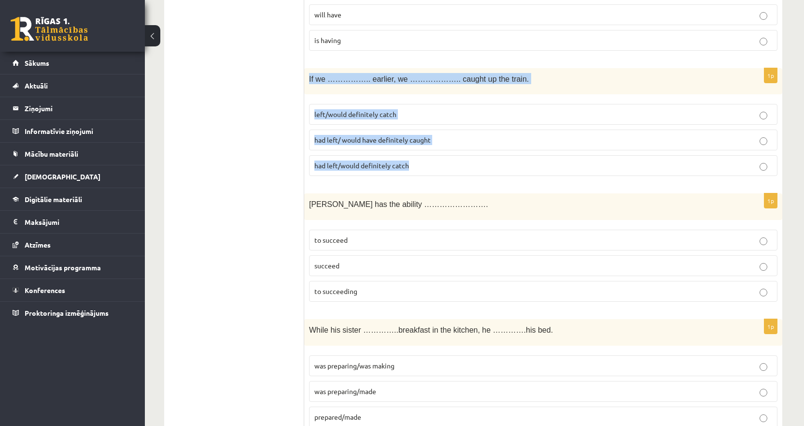
drag, startPoint x: 422, startPoint y: 170, endPoint x: 309, endPoint y: 75, distance: 147.5
click at [309, 75] on div "1p If we …………….. earlier, we ……………….. caught up the train. left/would definitel…" at bounding box center [543, 126] width 478 height 116
click at [344, 141] on span "had left/ would have definitely caught" at bounding box center [372, 139] width 116 height 9
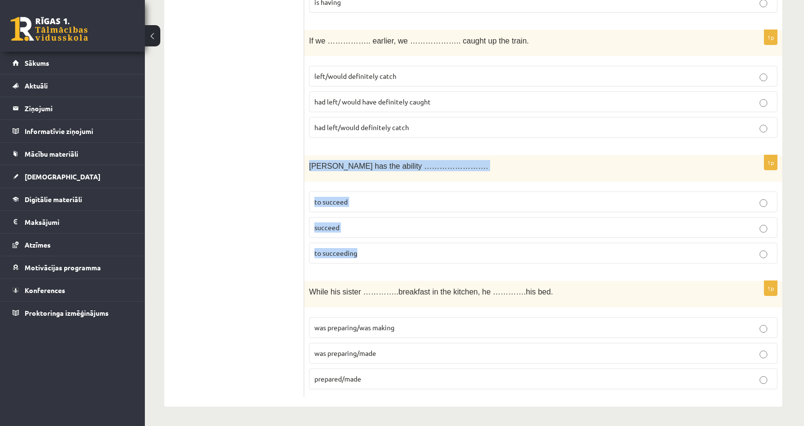
drag, startPoint x: 381, startPoint y: 250, endPoint x: 309, endPoint y: 177, distance: 102.5
click at [309, 177] on div "1p Tara has the ability ……………………. to succeed succeed to succeeding" at bounding box center [543, 213] width 478 height 116
click at [352, 209] on label "to succeed" at bounding box center [543, 201] width 469 height 21
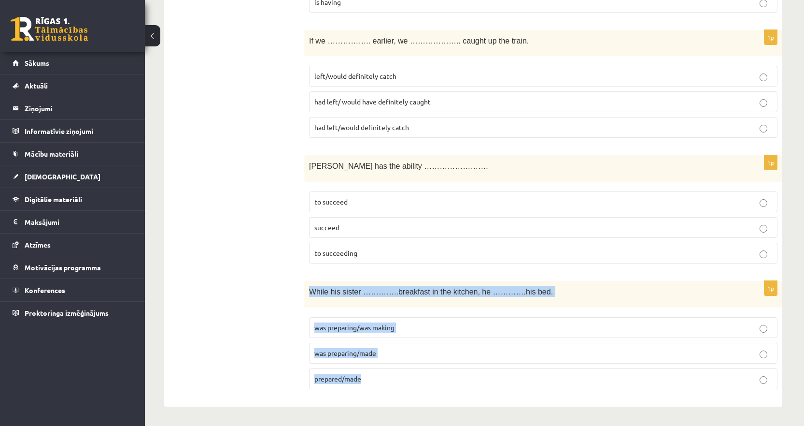
drag, startPoint x: 368, startPoint y: 384, endPoint x: 310, endPoint y: 295, distance: 106.4
click at [310, 295] on div "1p While his sister …………..breakfast in the kitchen, he ………….his bed. was prepar…" at bounding box center [543, 339] width 478 height 116
click at [361, 377] on span "prepared/made" at bounding box center [337, 378] width 47 height 9
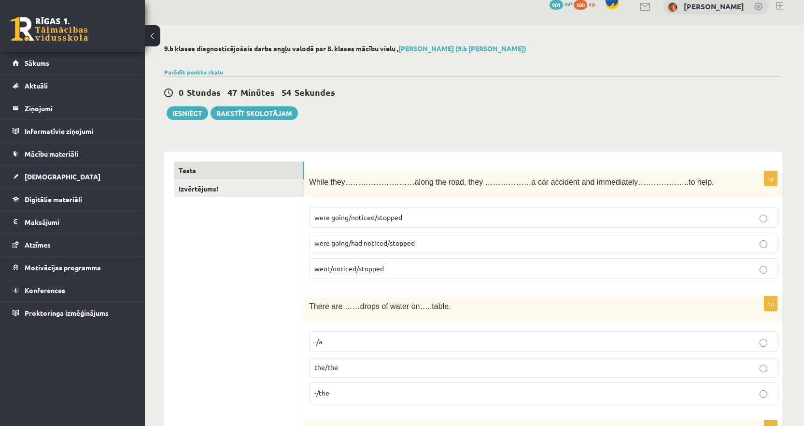
scroll to position [0, 0]
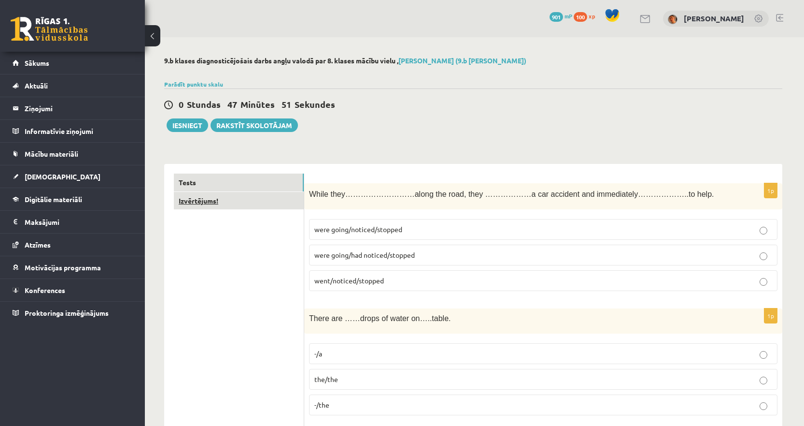
click at [233, 201] on link "Izvērtējums!" at bounding box center [239, 201] width 130 height 18
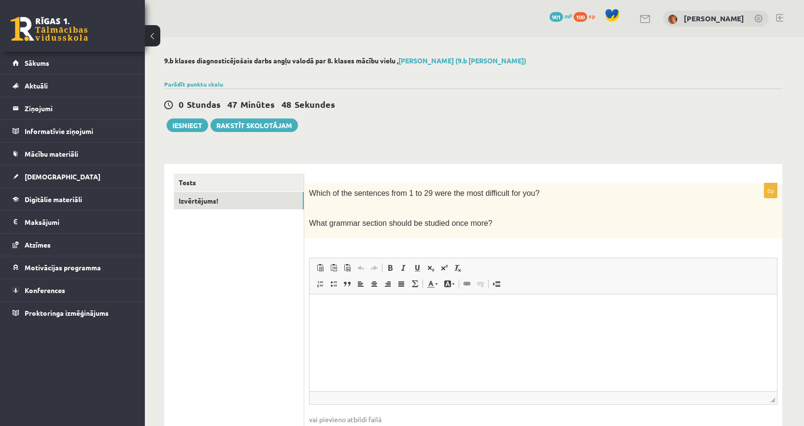
drag, startPoint x: 487, startPoint y: 226, endPoint x: 309, endPoint y: 196, distance: 180.8
click at [309, 196] on div "Which of the sentences from 1 to 29 were the most difficult for you? What gramm…" at bounding box center [543, 210] width 478 height 55
click at [389, 290] on link "Izlīdzināt pa labi" at bounding box center [388, 283] width 14 height 13
click at [396, 323] on html at bounding box center [544, 308] width 468 height 29
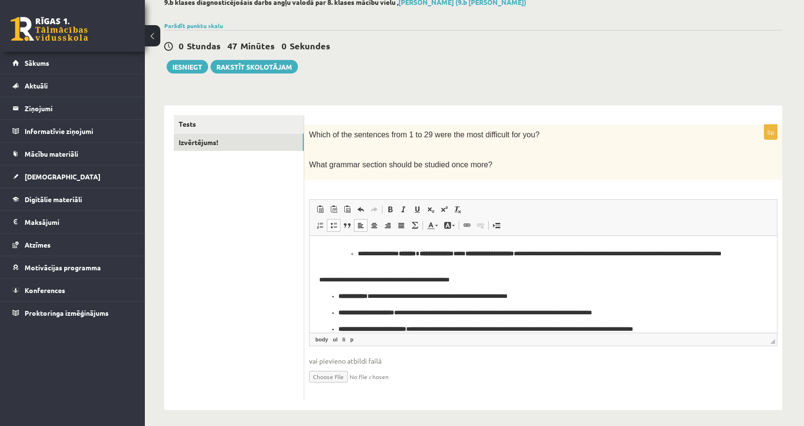
scroll to position [63, 0]
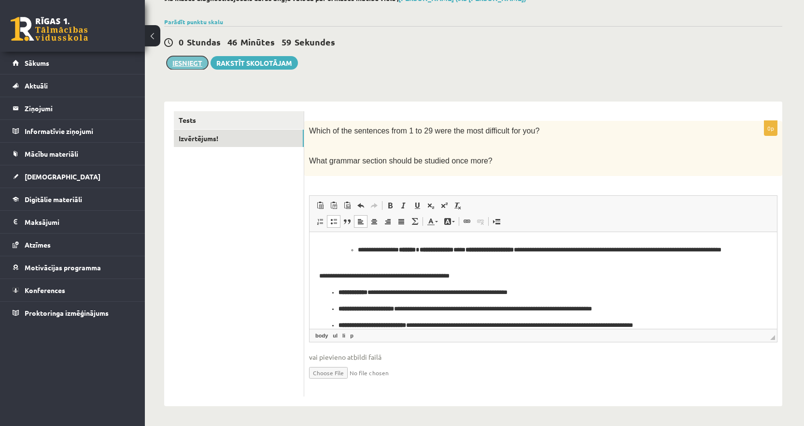
click at [181, 61] on button "Iesniegt" at bounding box center [188, 63] width 42 height 14
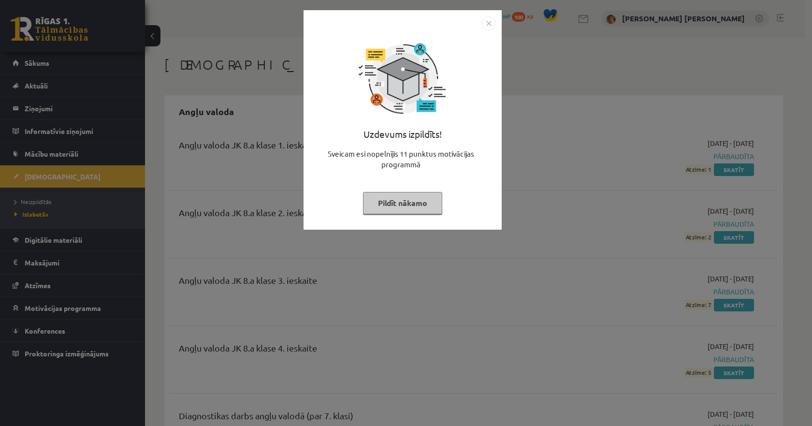
click at [488, 24] on img "Close" at bounding box center [488, 23] width 14 height 14
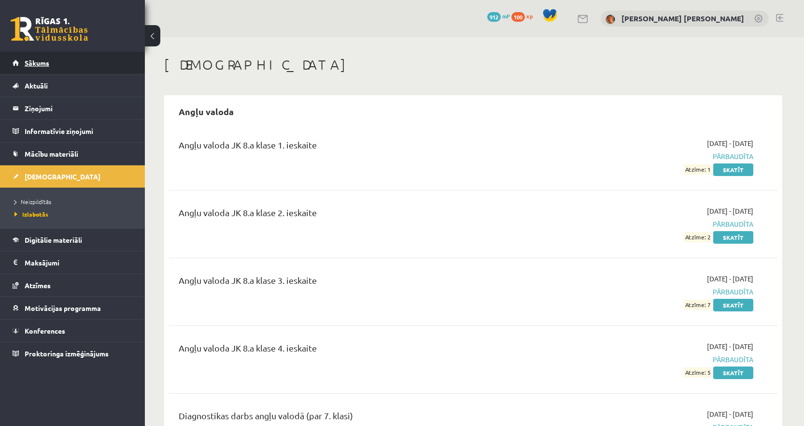
click at [49, 59] on span "Sākums" at bounding box center [37, 62] width 25 height 9
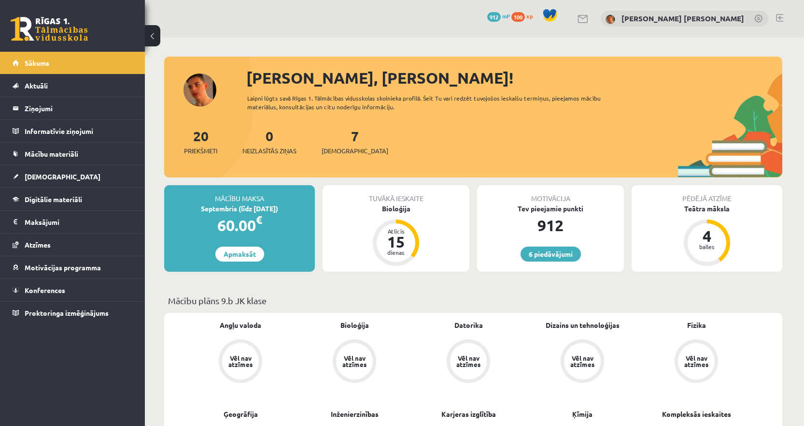
click at [156, 36] on button at bounding box center [152, 35] width 15 height 21
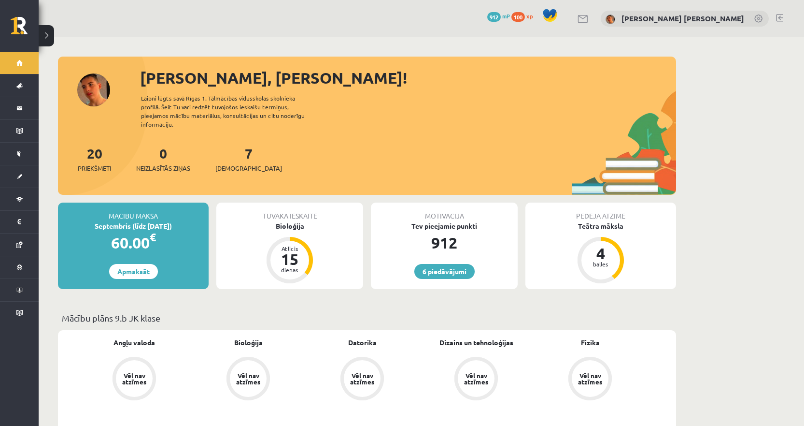
click at [47, 37] on button at bounding box center [46, 35] width 15 height 21
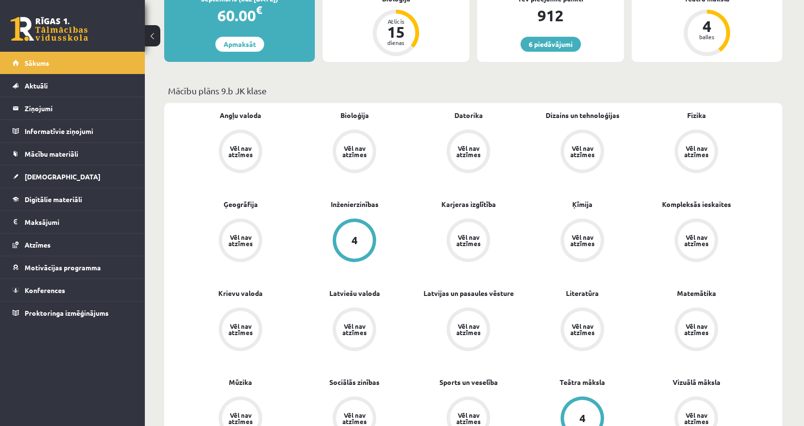
scroll to position [193, 0]
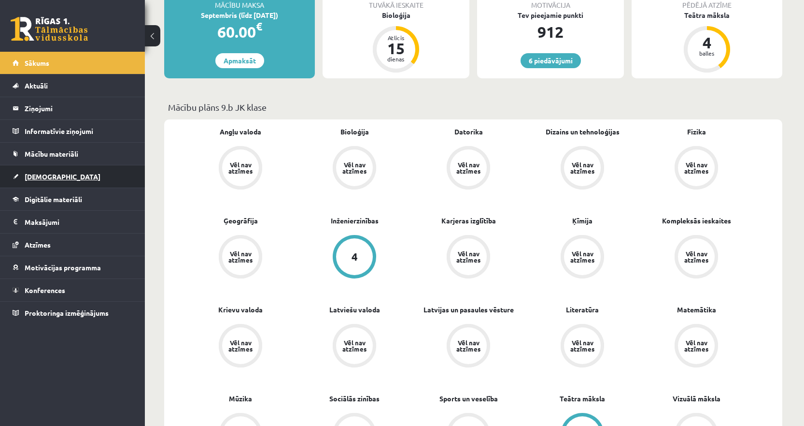
click at [81, 175] on link "[DEMOGRAPHIC_DATA]" at bounding box center [73, 176] width 120 height 22
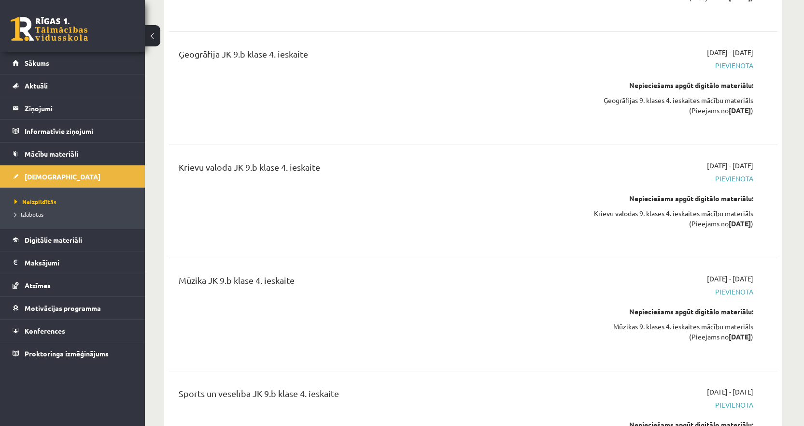
scroll to position [9831, 0]
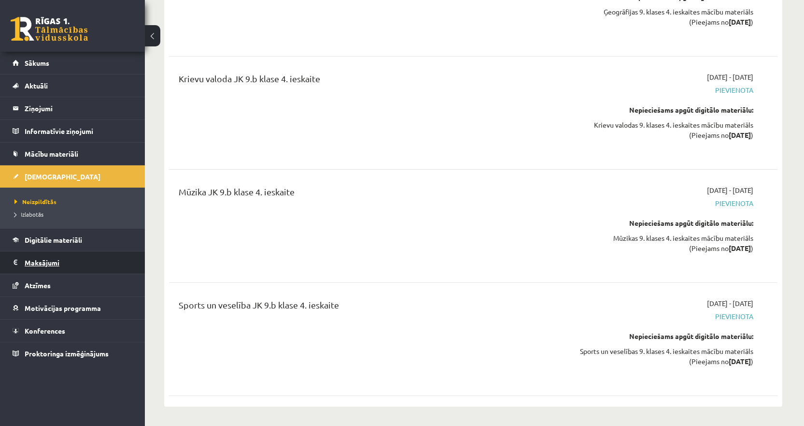
click at [49, 262] on legend "Maksājumi 0" at bounding box center [79, 262] width 108 height 22
